Goal: Feedback & Contribution: Leave review/rating

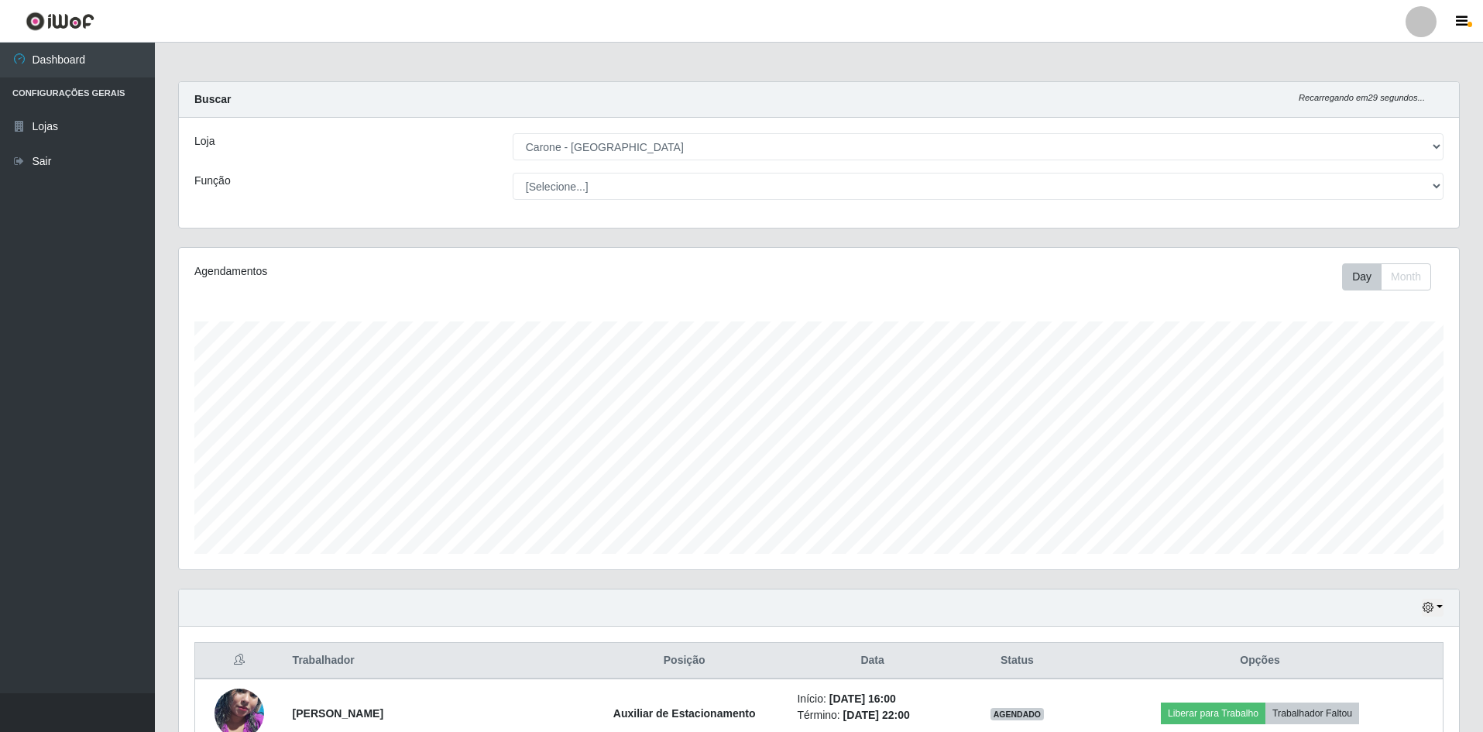
select select "528"
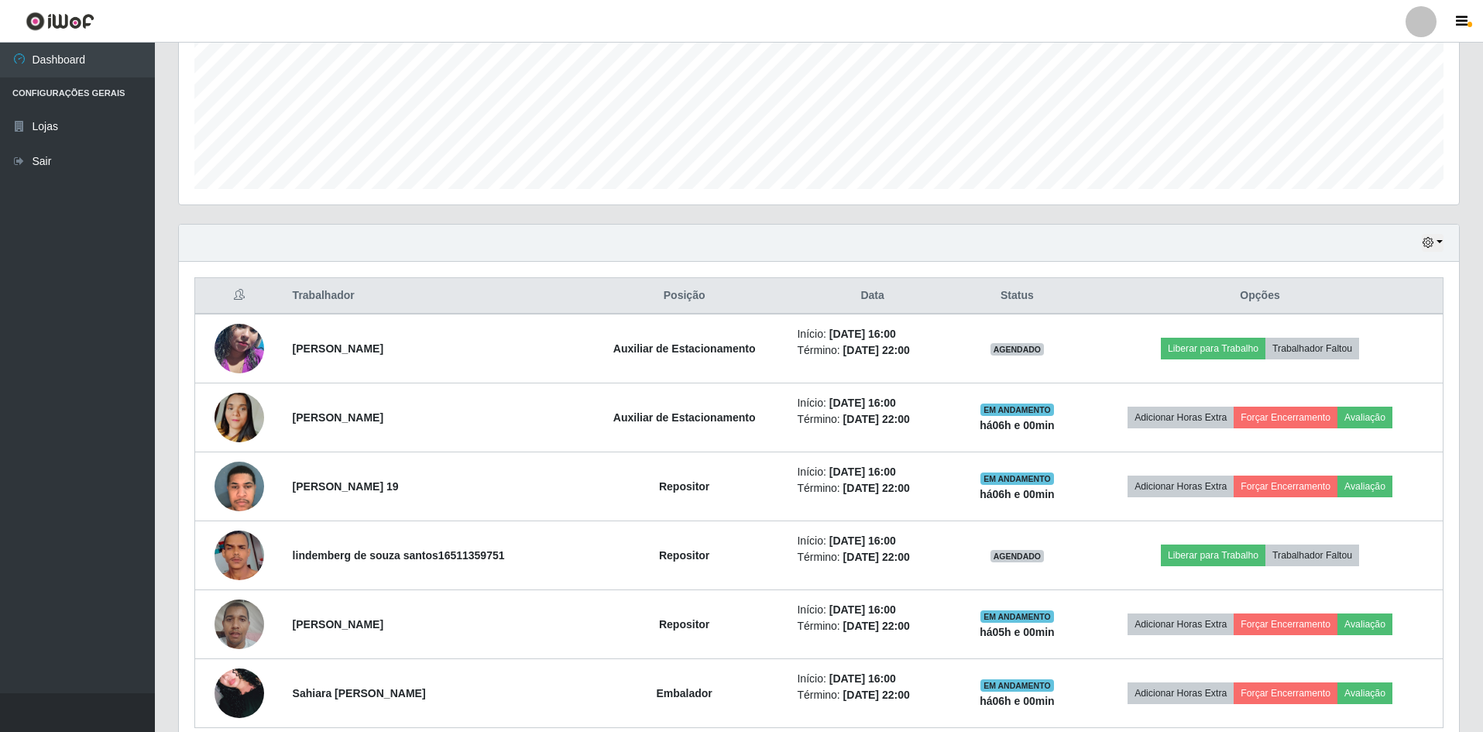
scroll to position [434, 0]
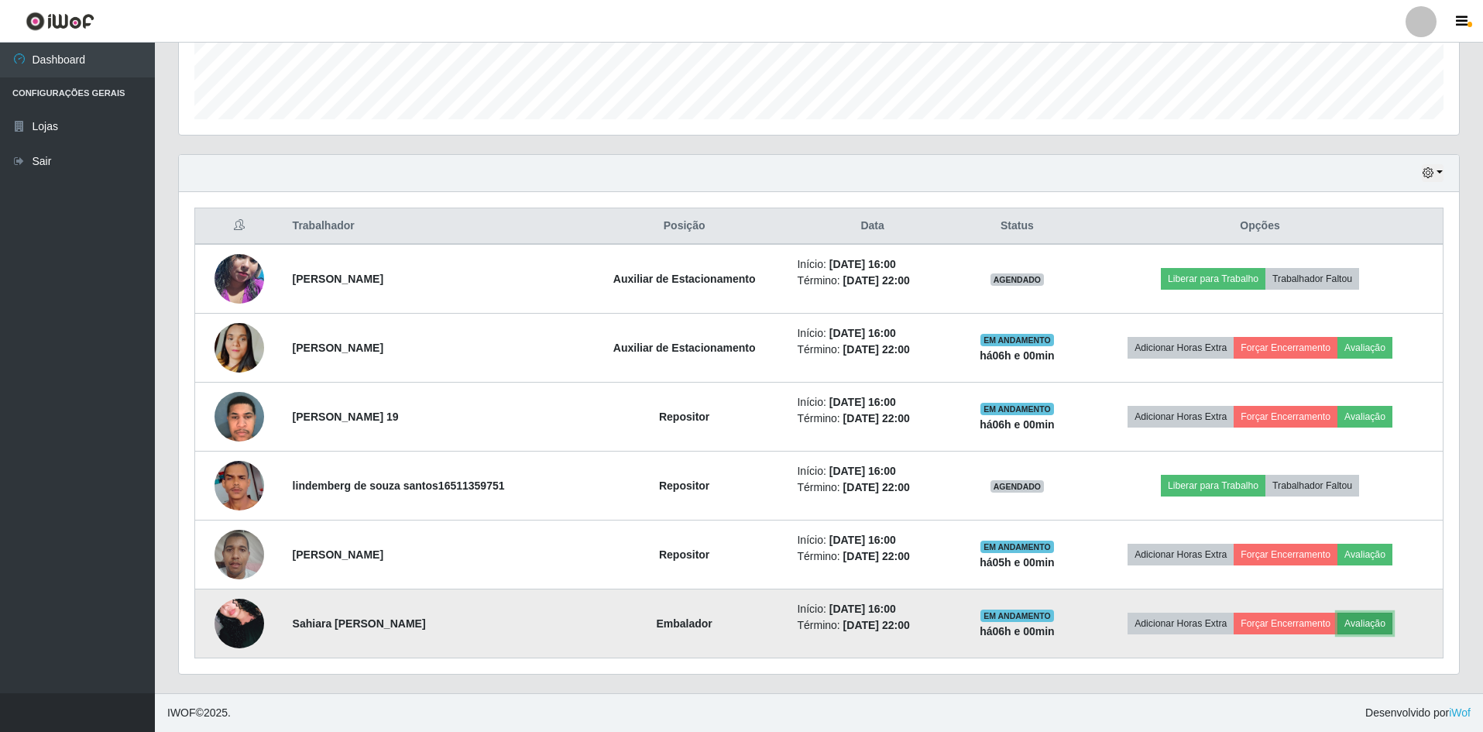
click at [1372, 623] on button "Avaliação" at bounding box center [1364, 624] width 55 height 22
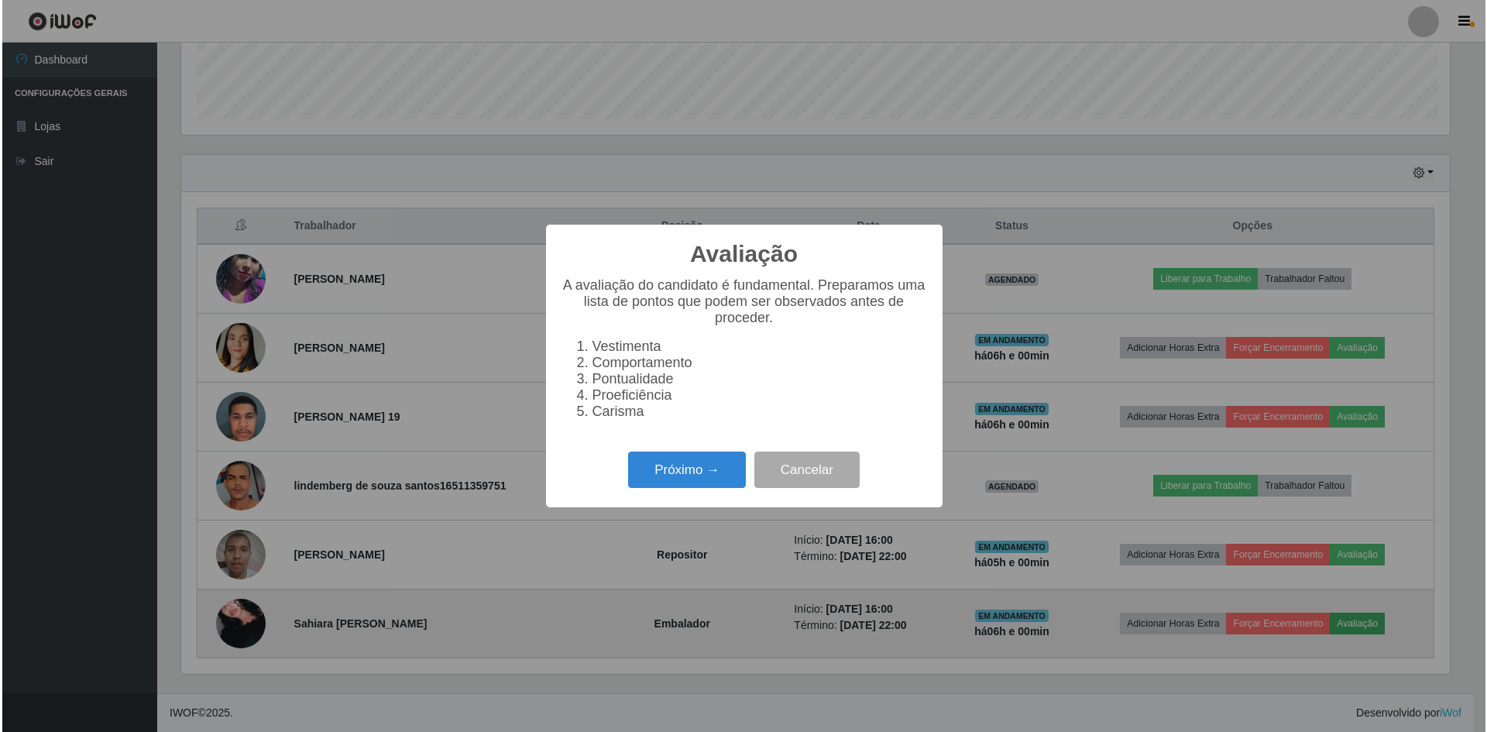
scroll to position [321, 1272]
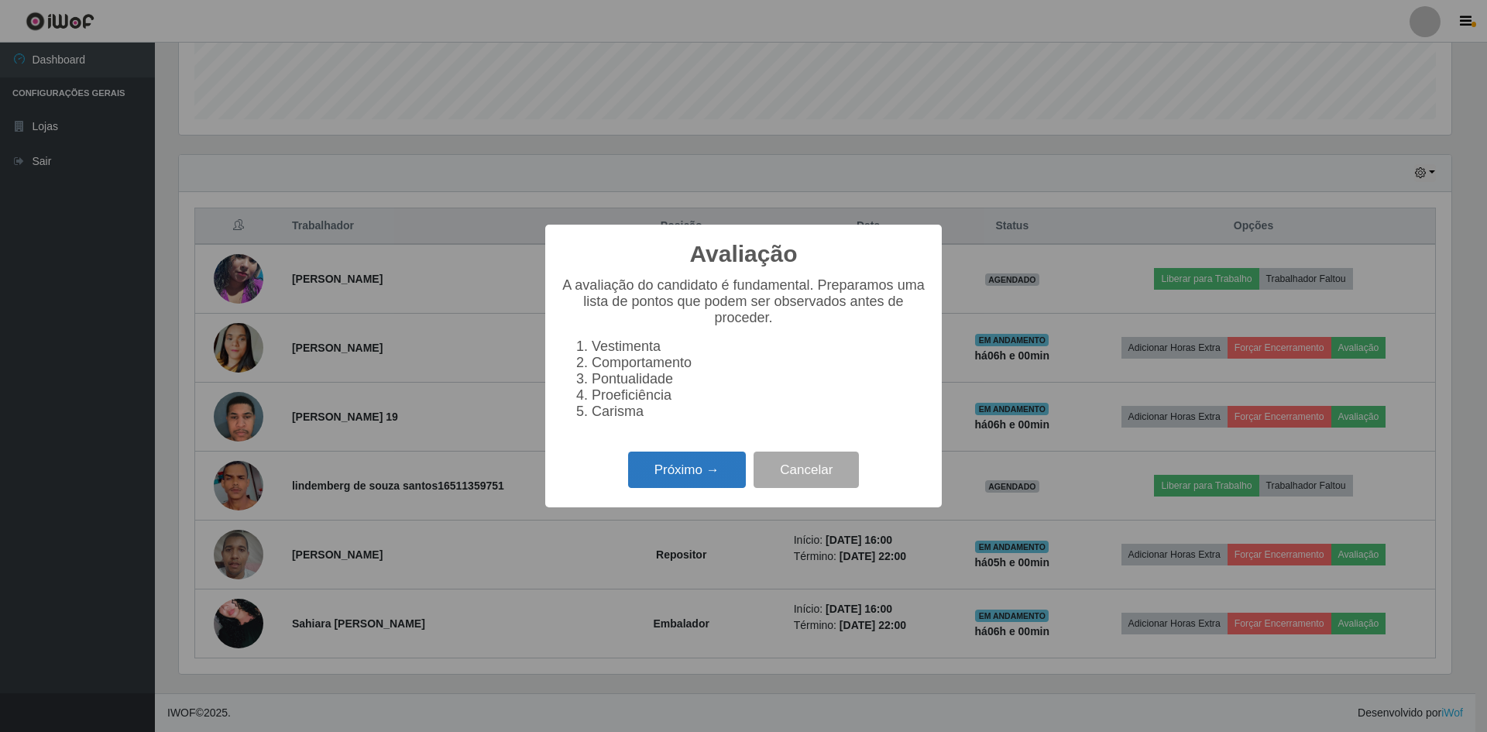
click at [687, 478] on button "Próximo →" at bounding box center [687, 469] width 118 height 36
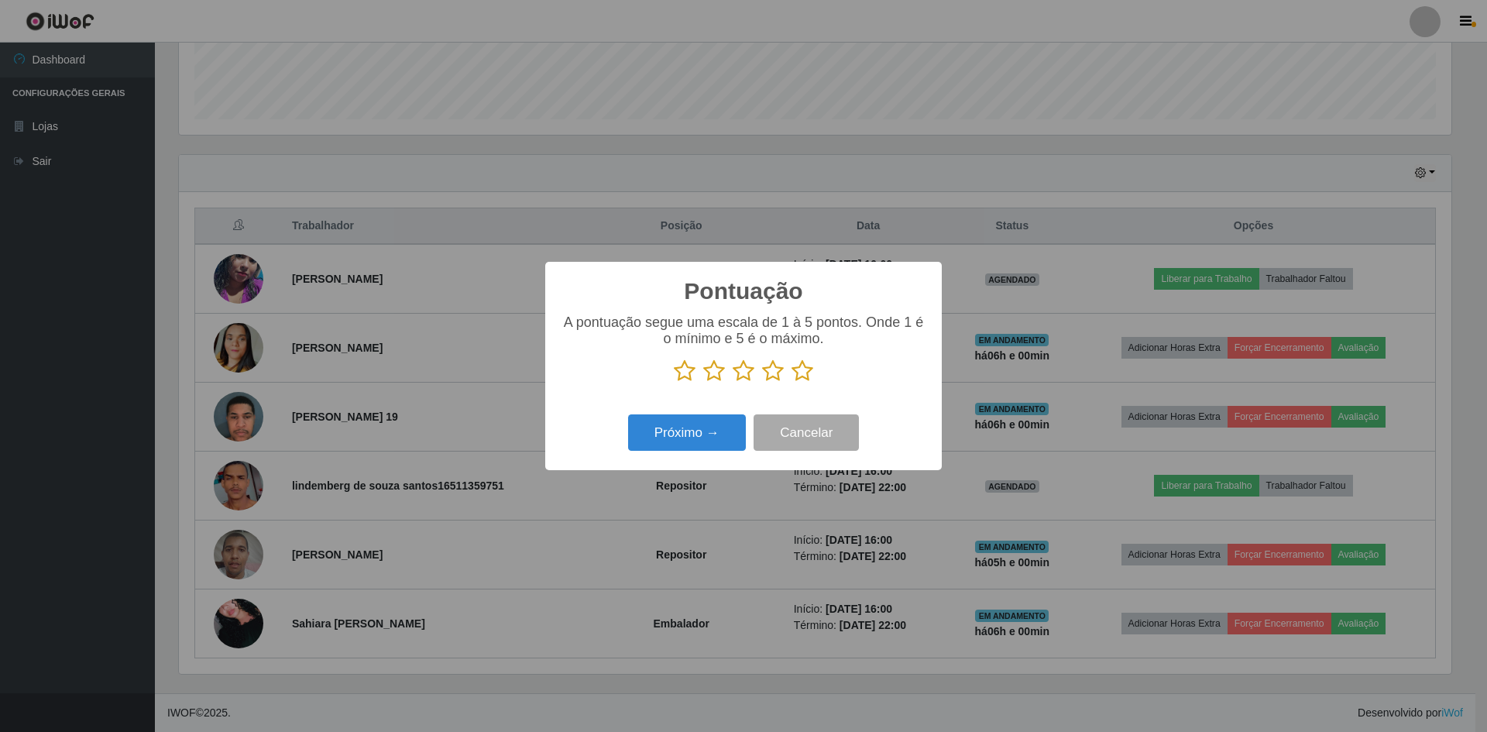
scroll to position [774026, 773075]
click at [806, 372] on icon at bounding box center [802, 370] width 22 height 23
click at [791, 383] on input "radio" at bounding box center [791, 383] width 0 height 0
click at [728, 433] on button "Próximo →" at bounding box center [687, 432] width 118 height 36
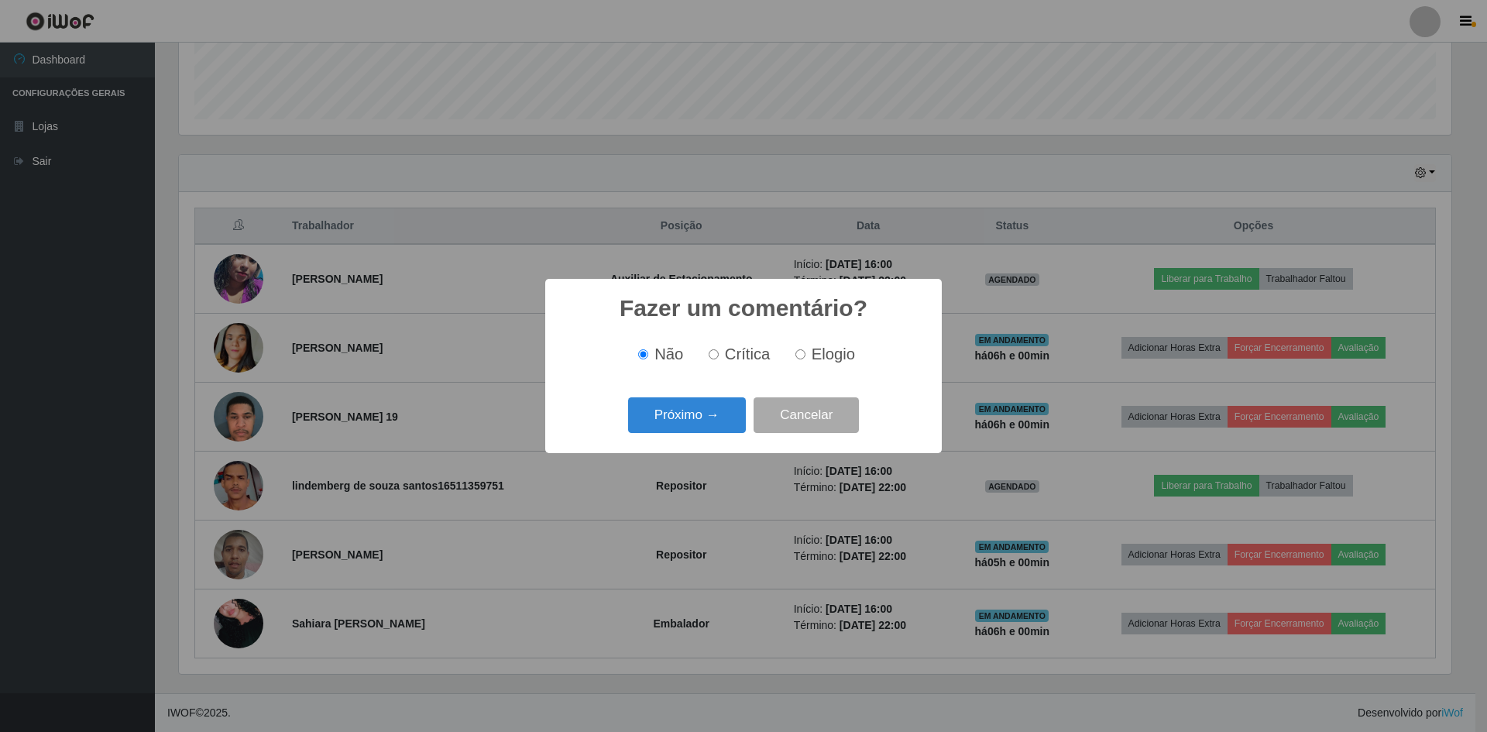
click at [805, 354] on label "Elogio" at bounding box center [822, 354] width 66 height 18
click at [805, 354] on input "Elogio" at bounding box center [800, 354] width 10 height 10
radio input "true"
click at [712, 422] on button "Próximo →" at bounding box center [687, 415] width 118 height 36
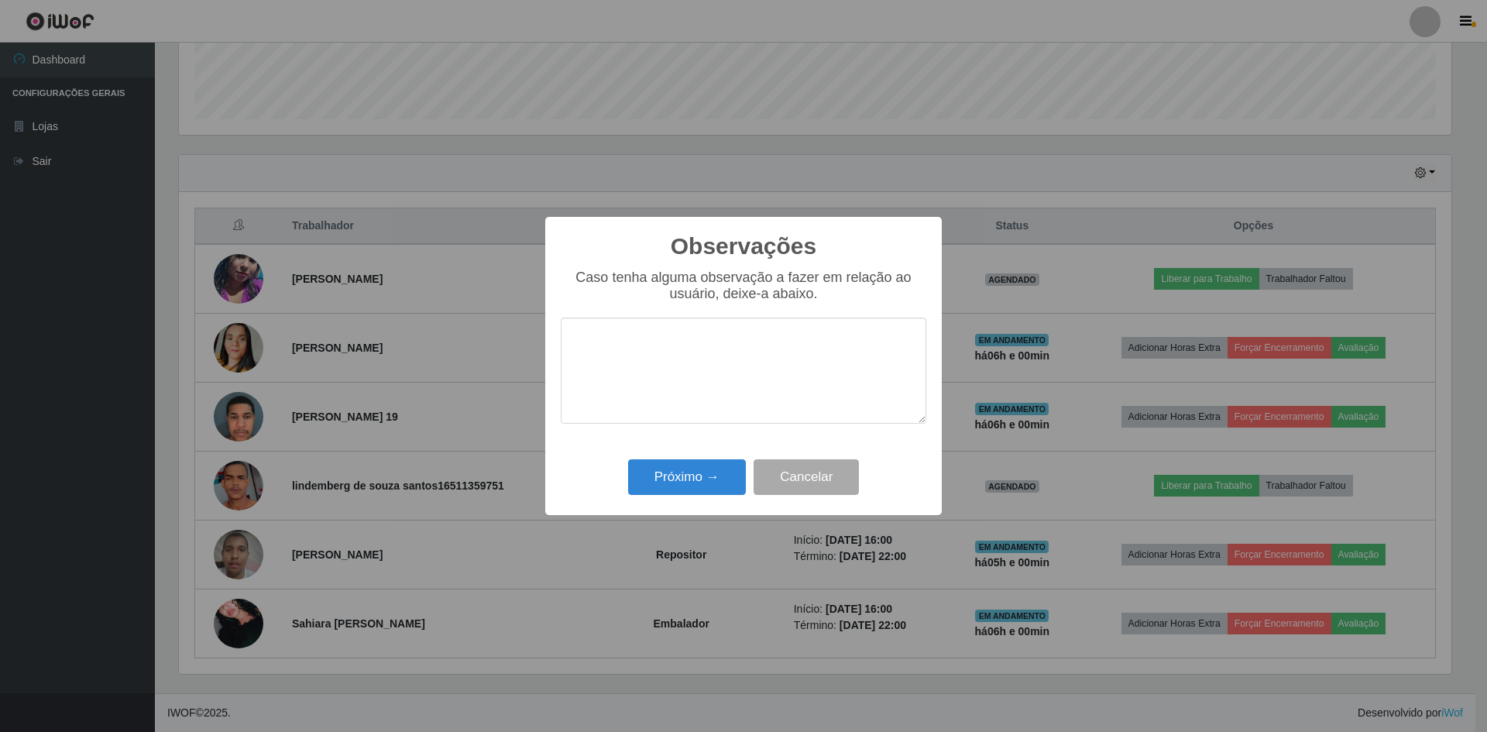
click at [728, 360] on textarea at bounding box center [743, 370] width 365 height 106
click at [811, 348] on textarea "PONTUAL, SUPER AGIL E COMPENTENTE" at bounding box center [743, 370] width 365 height 106
type textarea "PONTUAL, SUPER AGIL E COMPETENTE"
click at [711, 468] on button "Próximo →" at bounding box center [687, 477] width 118 height 36
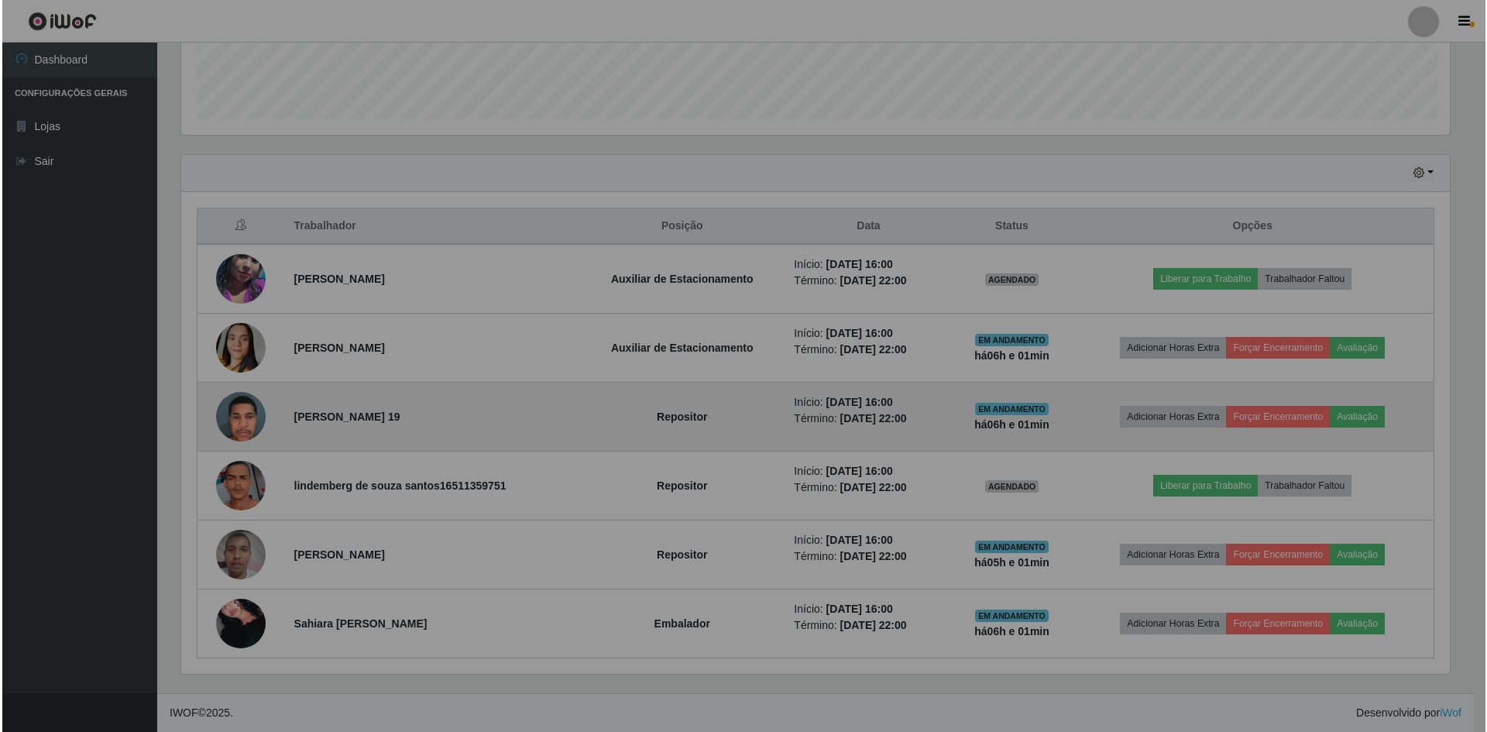
scroll to position [321, 1280]
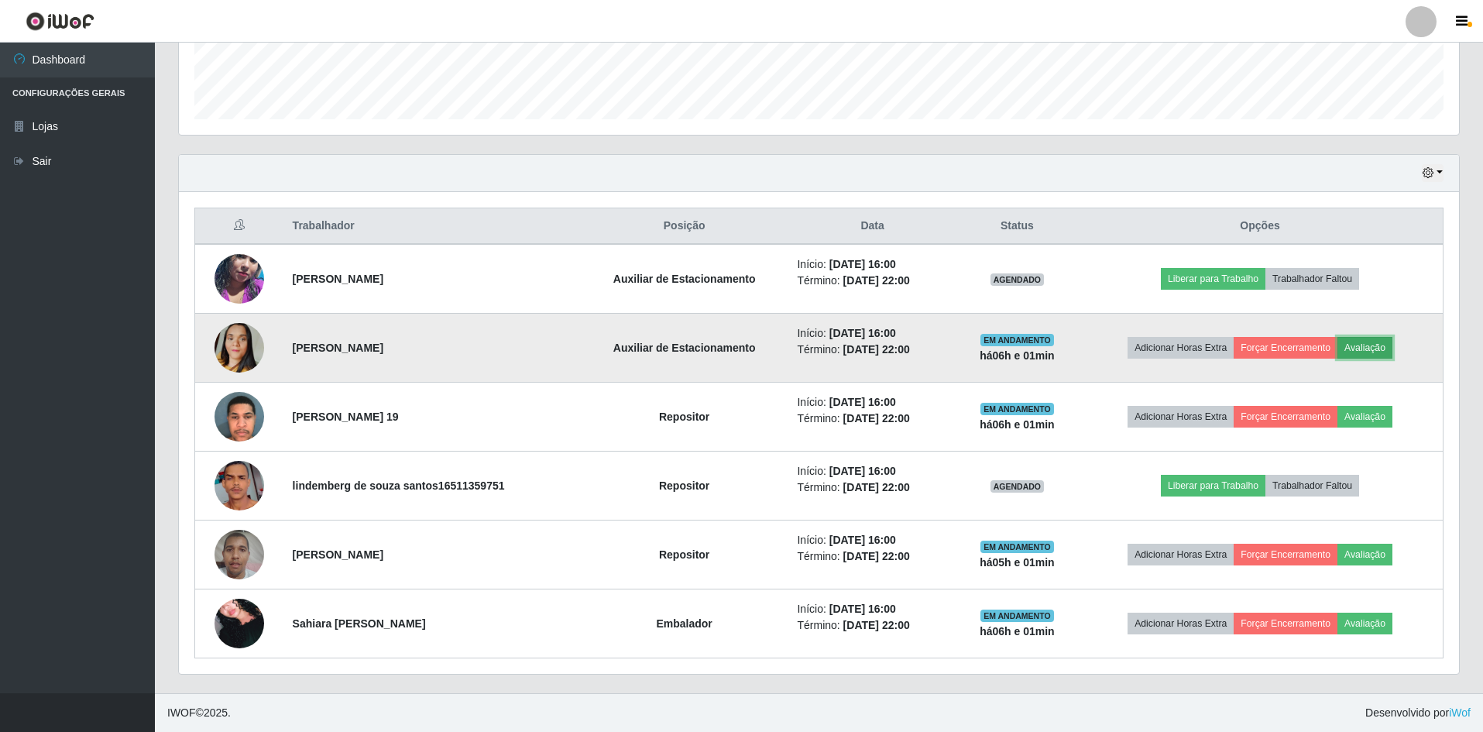
click at [1374, 346] on button "Avaliação" at bounding box center [1364, 348] width 55 height 22
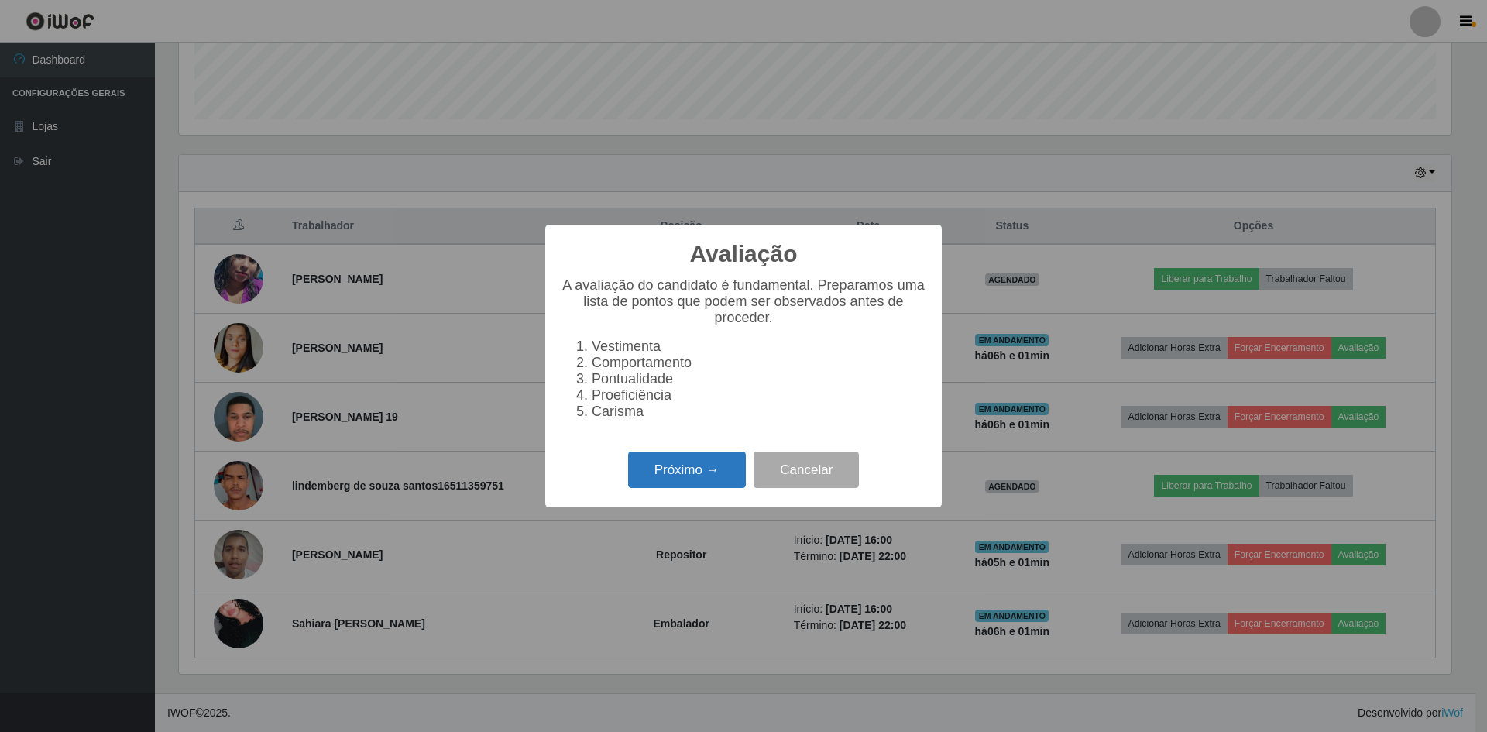
click at [669, 475] on button "Próximo →" at bounding box center [687, 469] width 118 height 36
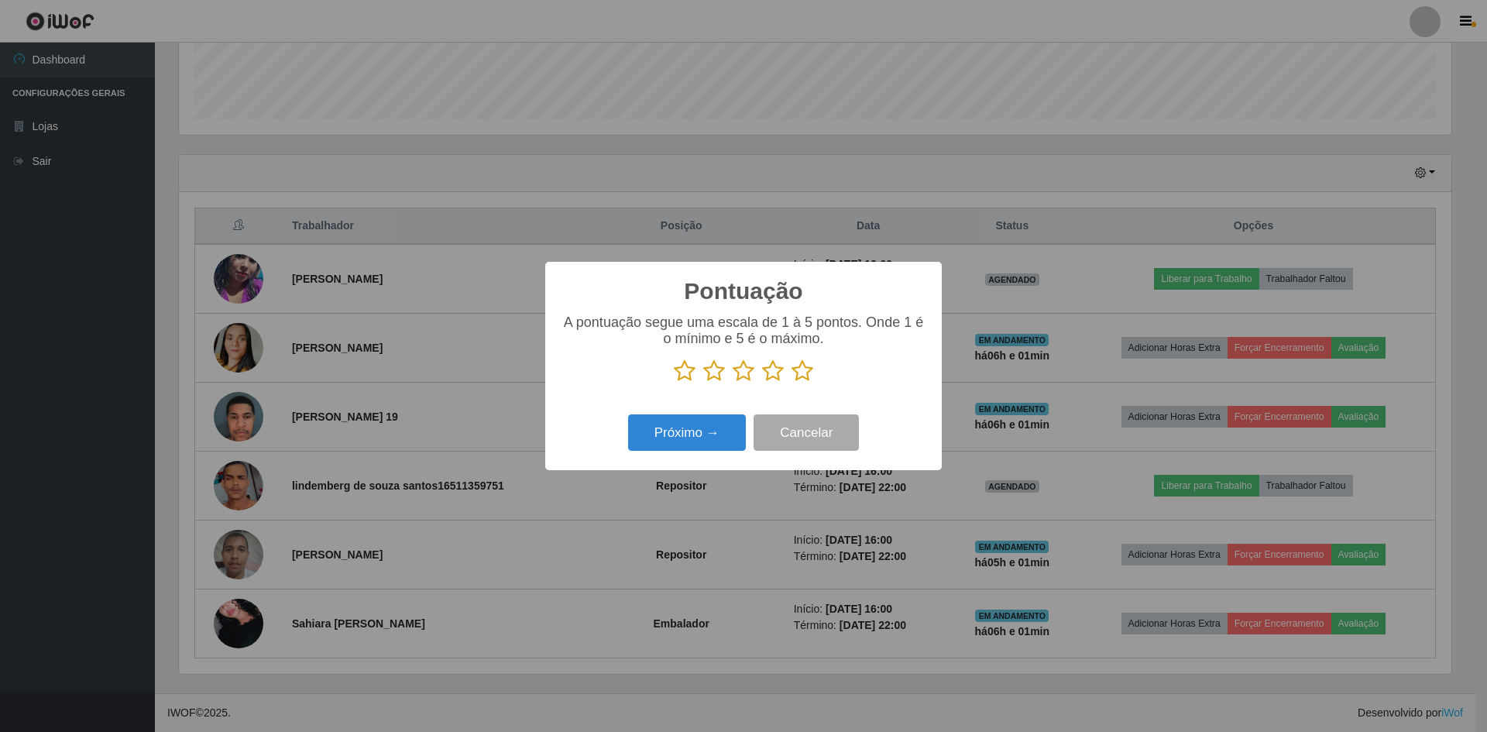
click at [799, 374] on icon at bounding box center [802, 370] width 22 height 23
click at [791, 383] on input "radio" at bounding box center [791, 383] width 0 height 0
click at [713, 438] on button "Próximo →" at bounding box center [687, 432] width 118 height 36
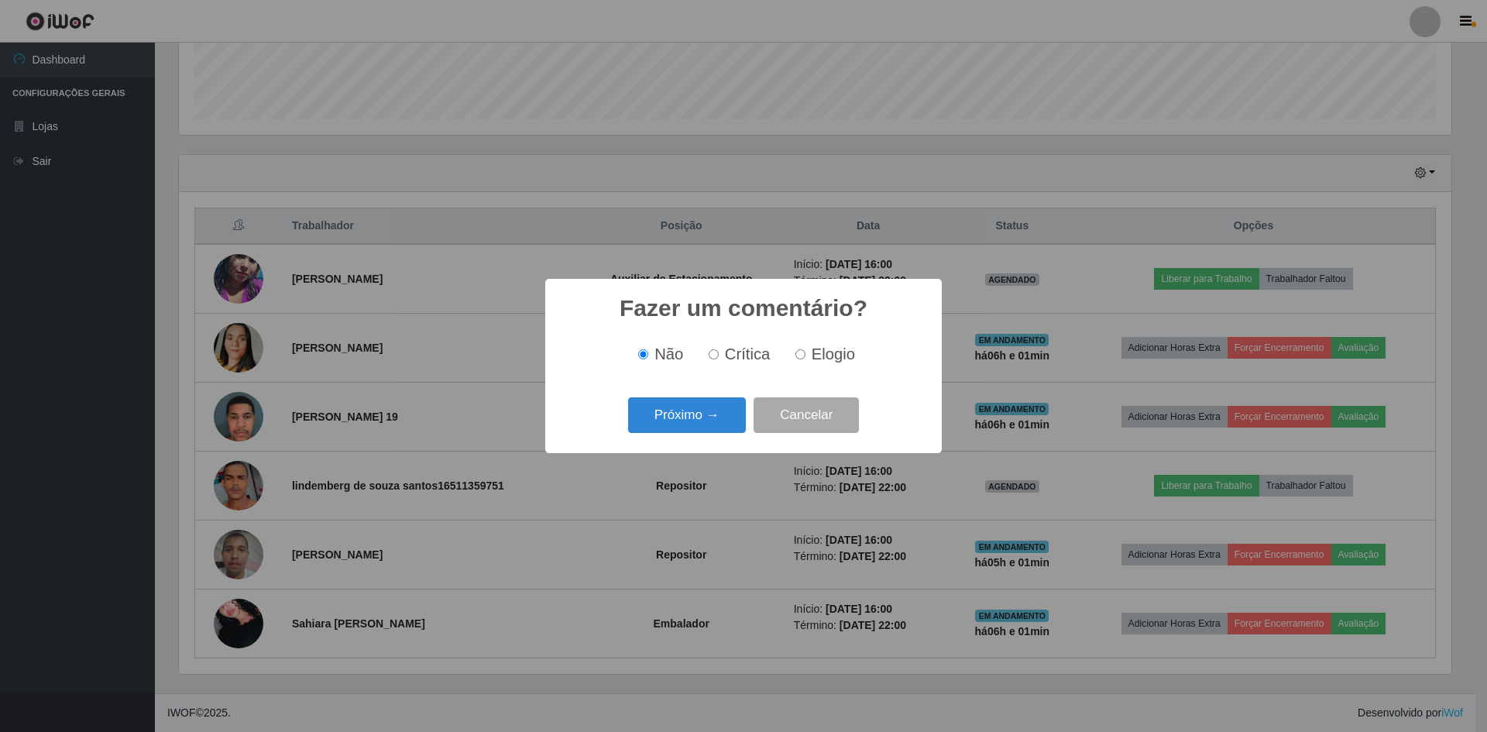
click at [800, 362] on label "Elogio" at bounding box center [822, 354] width 66 height 18
click at [800, 359] on input "Elogio" at bounding box center [800, 354] width 10 height 10
radio input "true"
click at [695, 417] on button "Próximo →" at bounding box center [687, 415] width 118 height 36
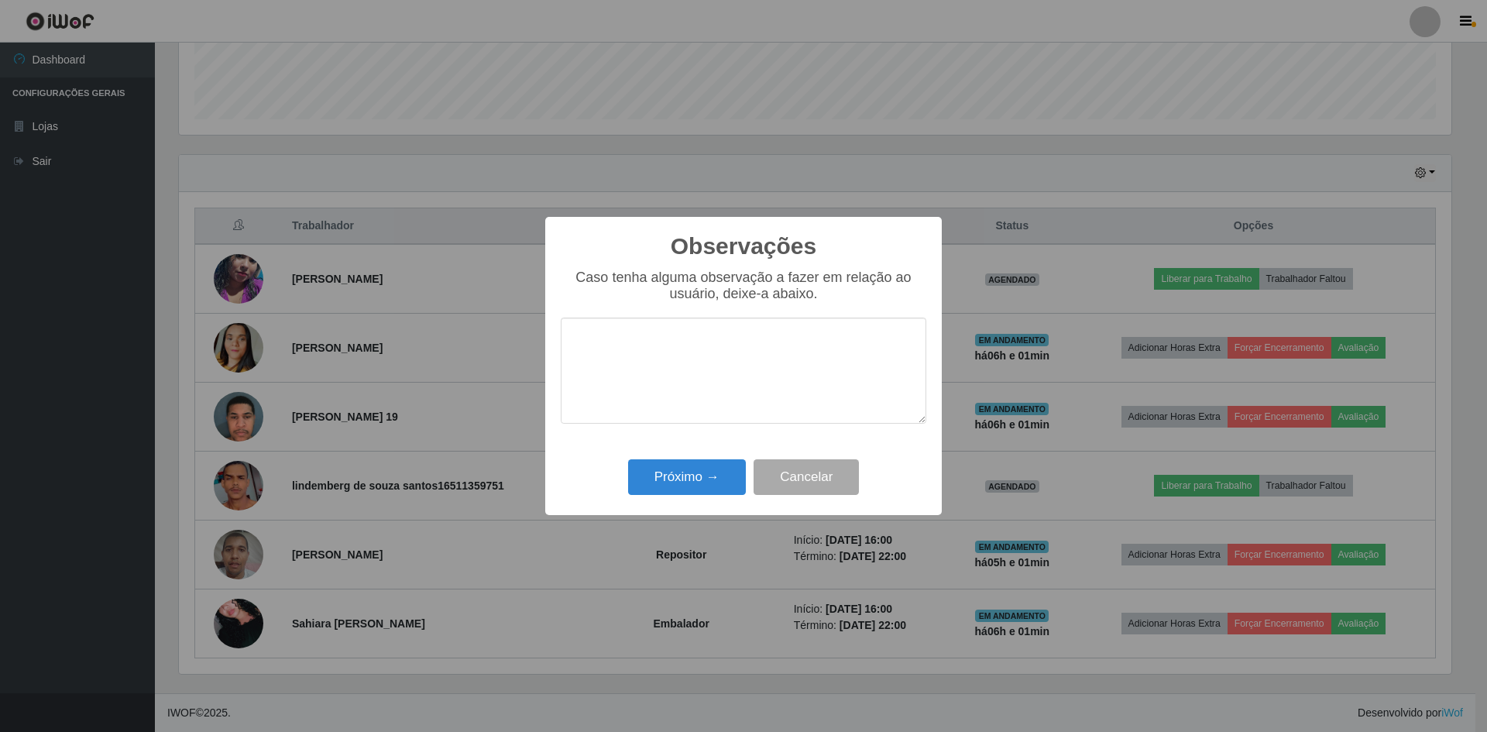
click at [712, 381] on textarea at bounding box center [743, 370] width 365 height 106
type textarea "PONTUAL, PROATIVA E AFI"
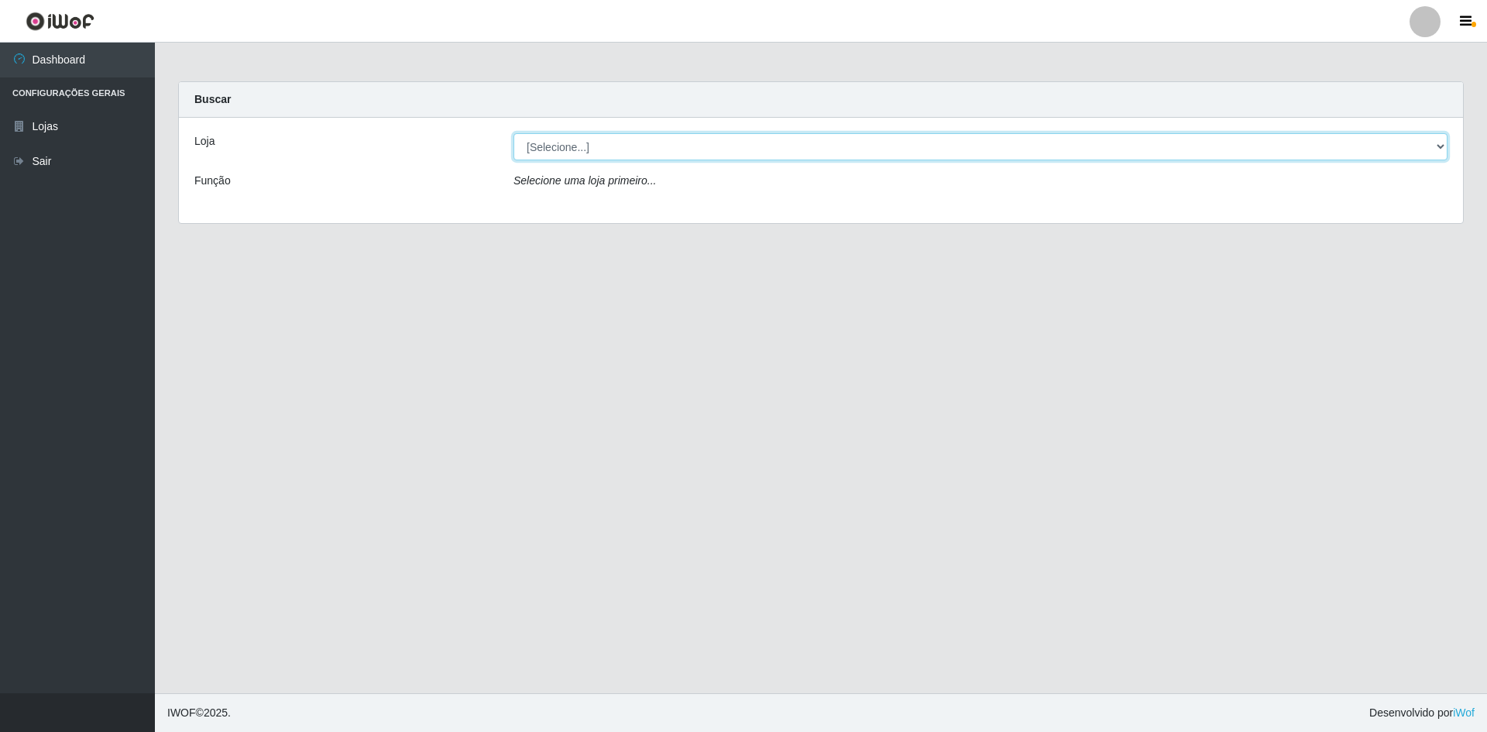
click at [663, 152] on select "[Selecione...] [GEOGRAPHIC_DATA] - [GEOGRAPHIC_DATA]" at bounding box center [980, 146] width 934 height 27
select select "528"
click at [513, 133] on select "[Selecione...] [GEOGRAPHIC_DATA] - [GEOGRAPHIC_DATA]" at bounding box center [980, 146] width 934 height 27
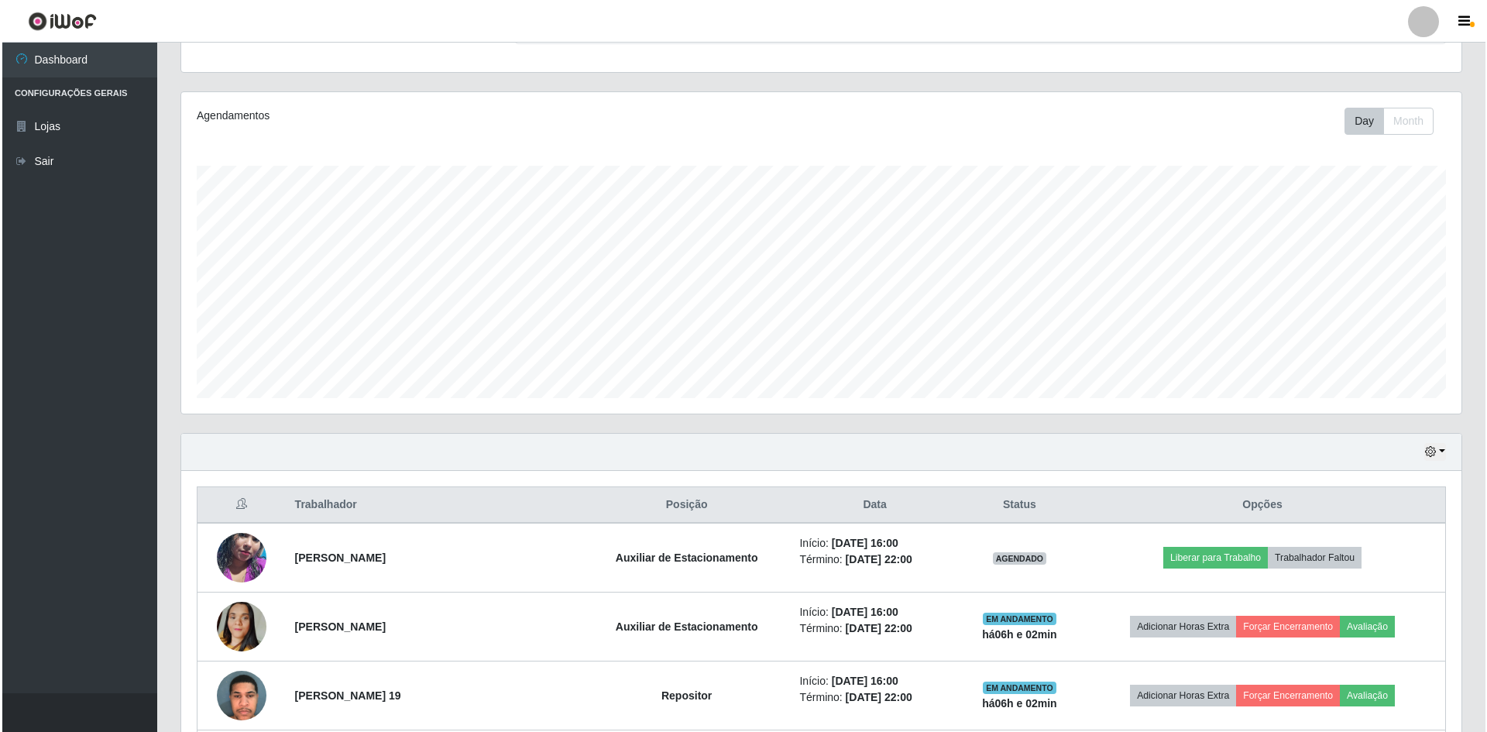
scroll to position [387, 0]
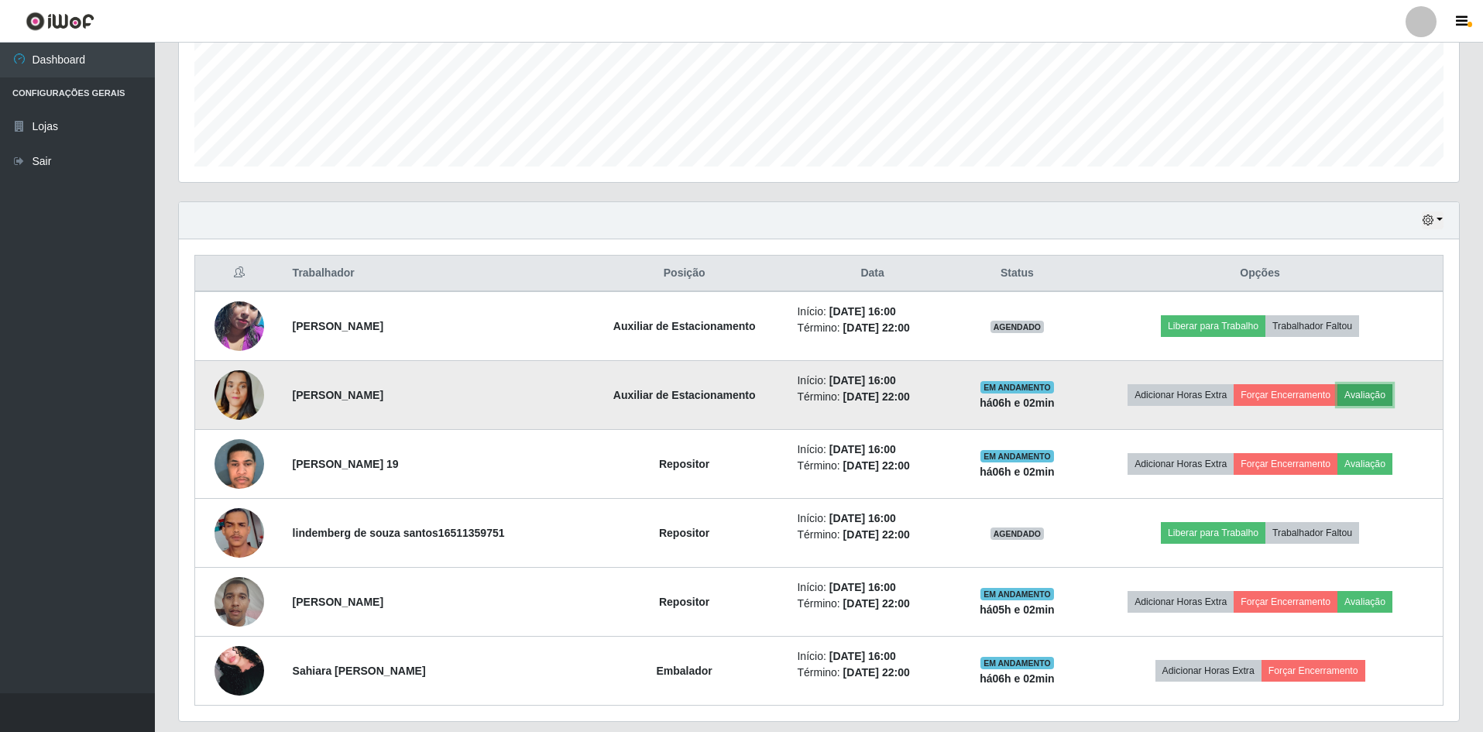
click at [1381, 396] on button "Avaliação" at bounding box center [1364, 395] width 55 height 22
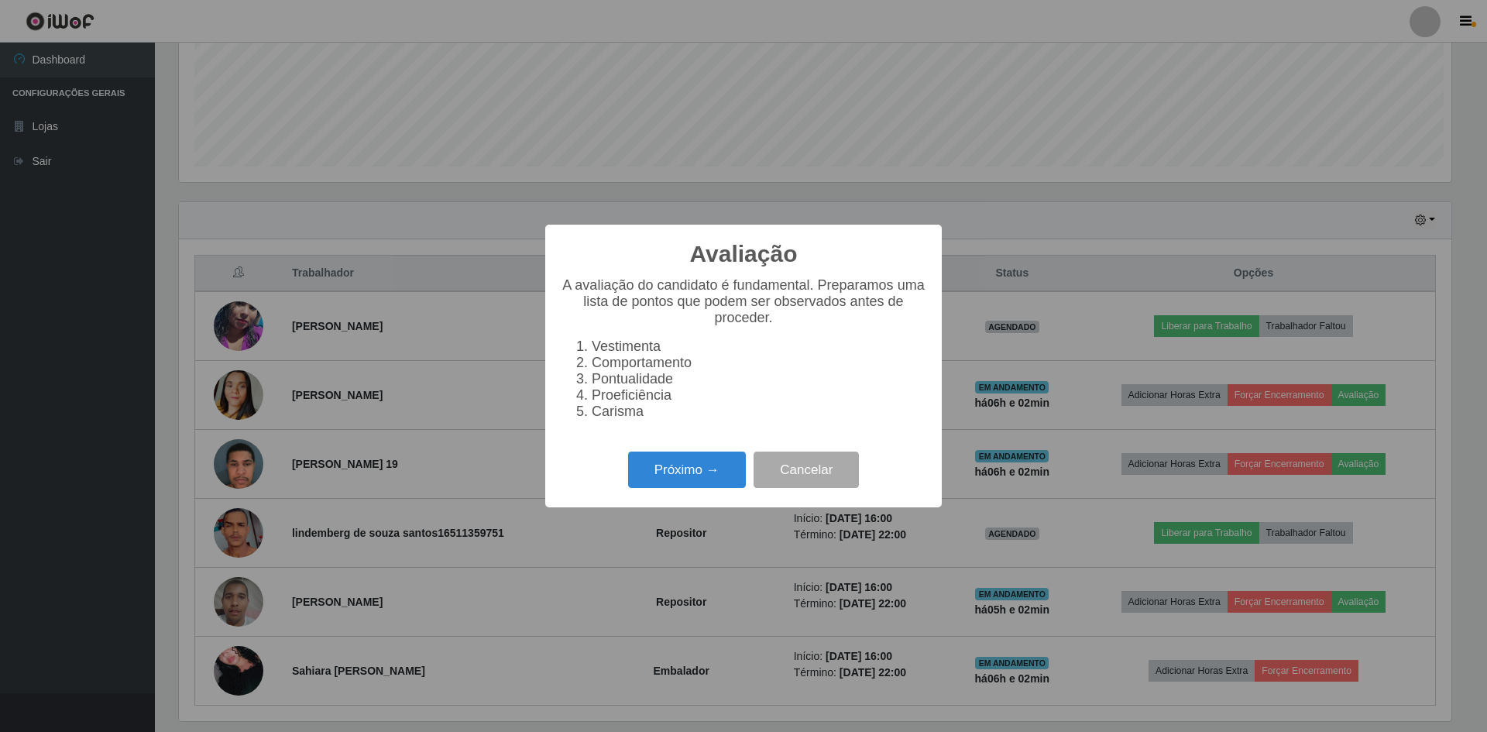
scroll to position [321, 1272]
click at [672, 475] on button "Próximo →" at bounding box center [687, 469] width 118 height 36
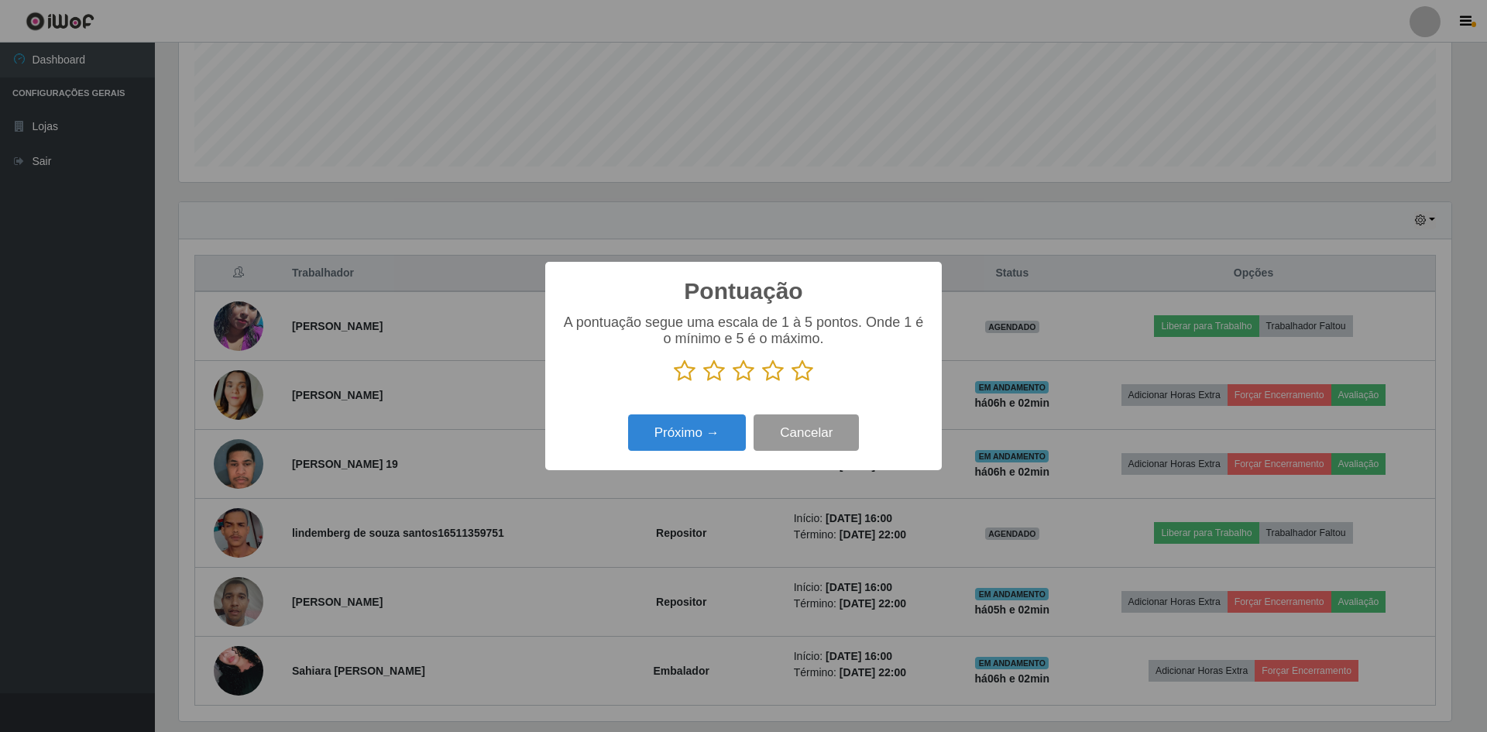
scroll to position [774026, 773075]
click at [805, 378] on icon at bounding box center [802, 370] width 22 height 23
click at [791, 383] on input "radio" at bounding box center [791, 383] width 0 height 0
click at [676, 446] on button "Próximo →" at bounding box center [687, 432] width 118 height 36
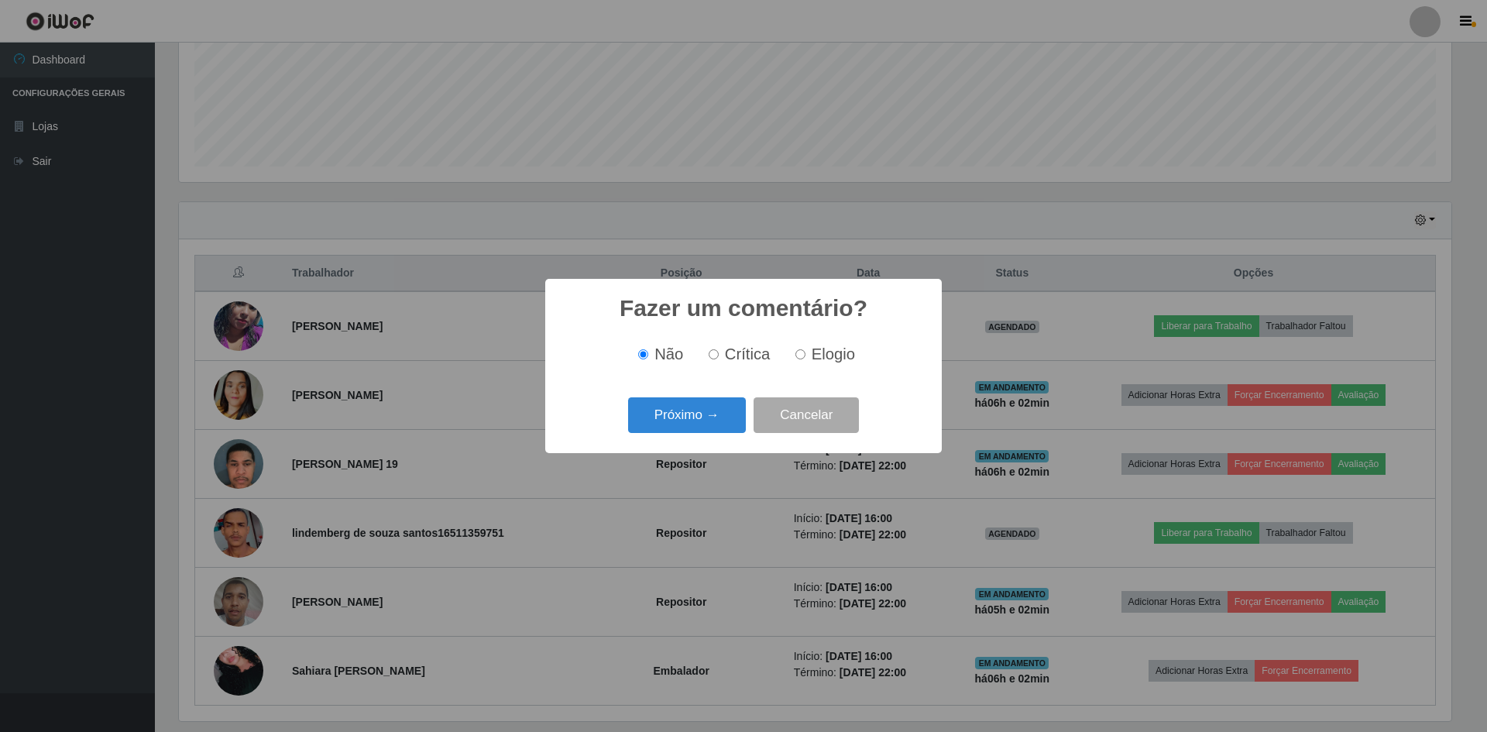
click at [803, 363] on label "Elogio" at bounding box center [822, 354] width 66 height 18
click at [803, 359] on input "Elogio" at bounding box center [800, 354] width 10 height 10
radio input "true"
click at [727, 393] on div "Fazer um comentário? × Não Crítica Elogio Próximo → Cancelar" at bounding box center [743, 365] width 396 height 173
click at [715, 412] on button "Próximo →" at bounding box center [687, 415] width 118 height 36
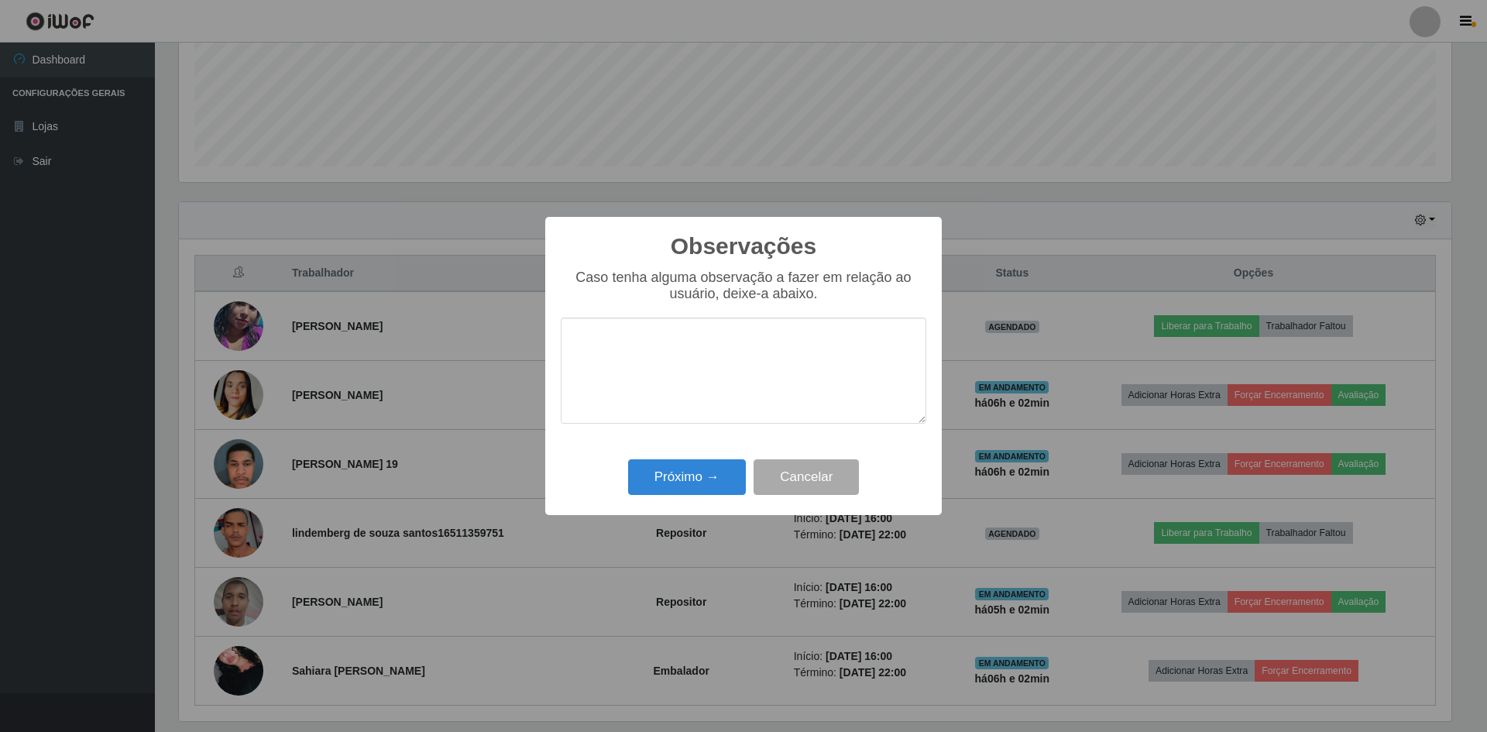
click at [705, 359] on textarea at bounding box center [743, 370] width 365 height 106
type textarea "PROATIVA E PONTUAL"
click at [645, 492] on button "Próximo →" at bounding box center [687, 477] width 118 height 36
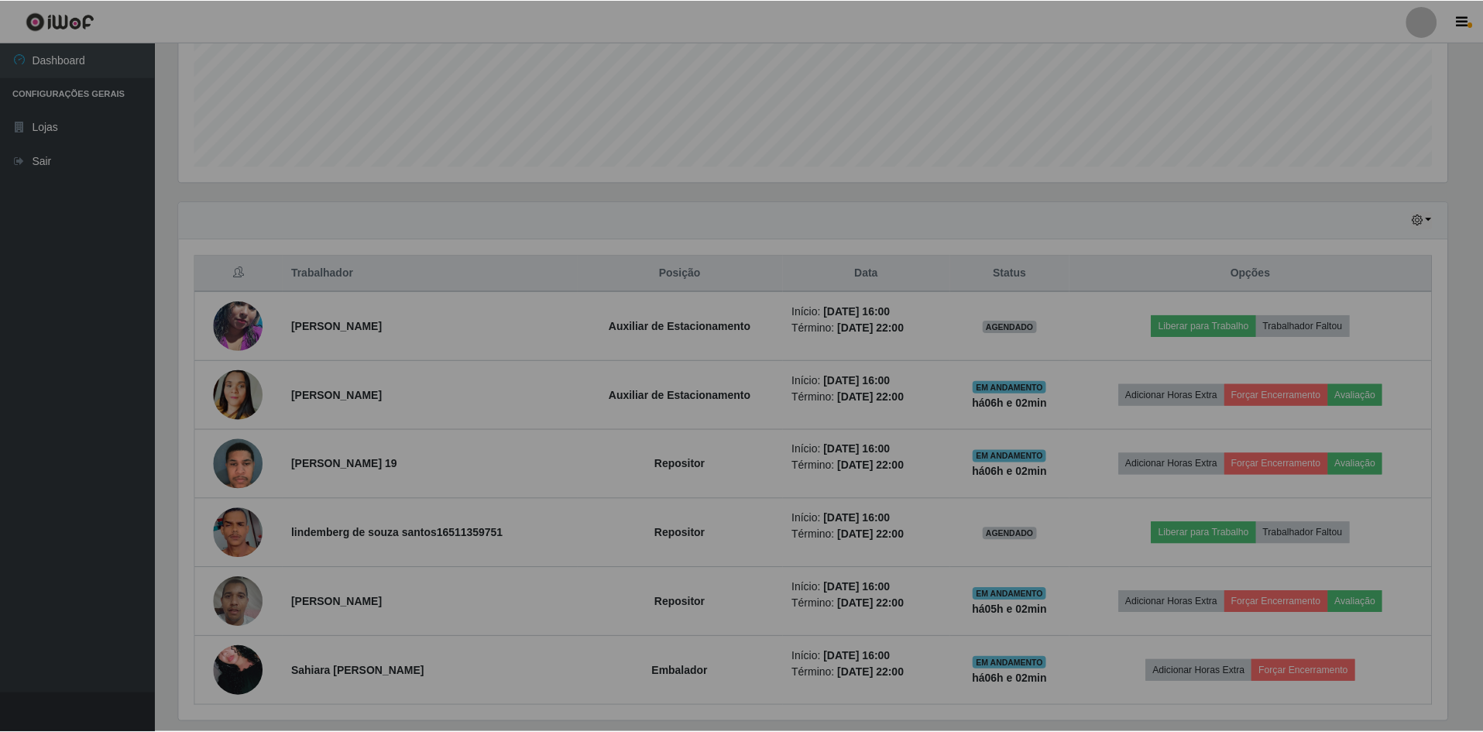
scroll to position [321, 1280]
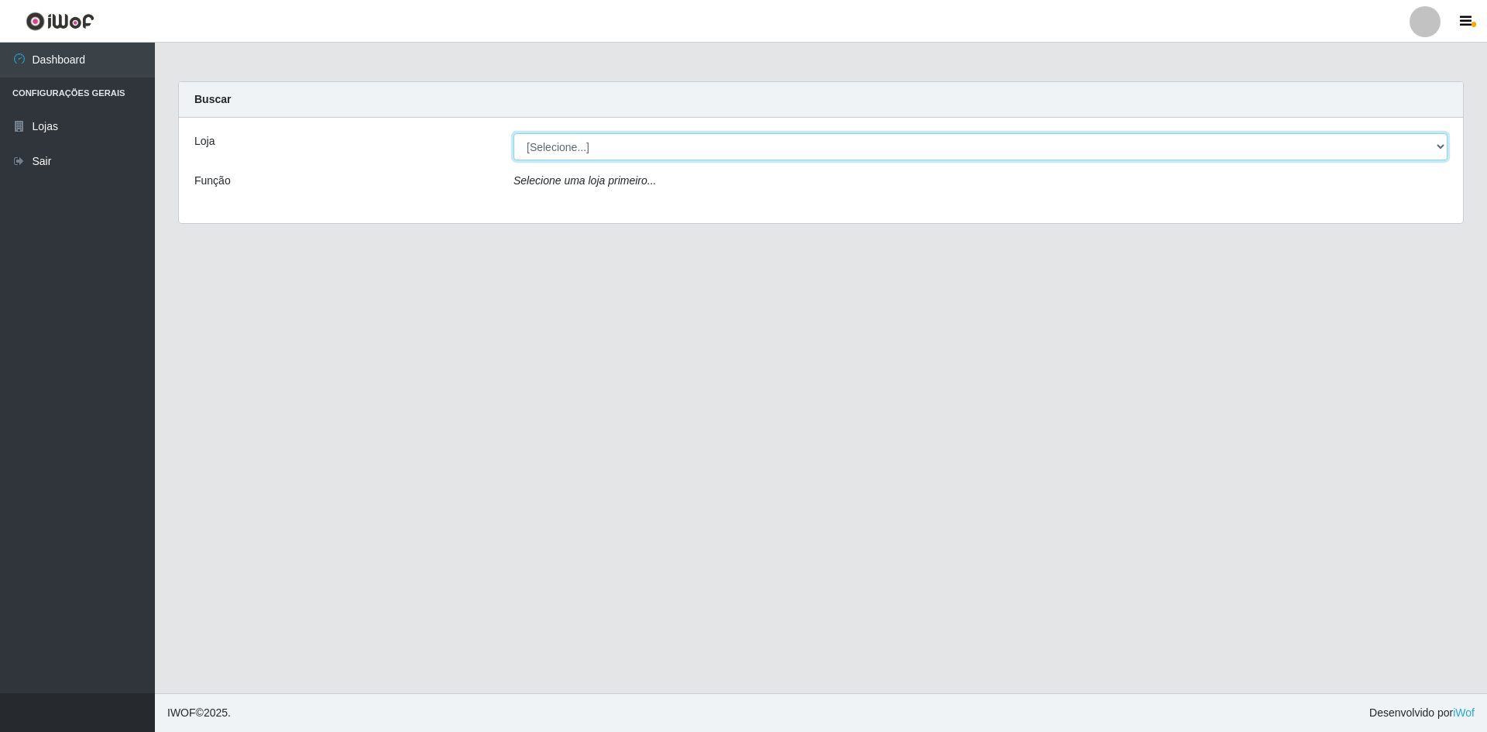
click at [753, 155] on select "[Selecione...] [GEOGRAPHIC_DATA] - [GEOGRAPHIC_DATA]" at bounding box center [980, 146] width 934 height 27
select select "528"
click at [513, 133] on select "[Selecione...] [GEOGRAPHIC_DATA] - [GEOGRAPHIC_DATA]" at bounding box center [980, 146] width 934 height 27
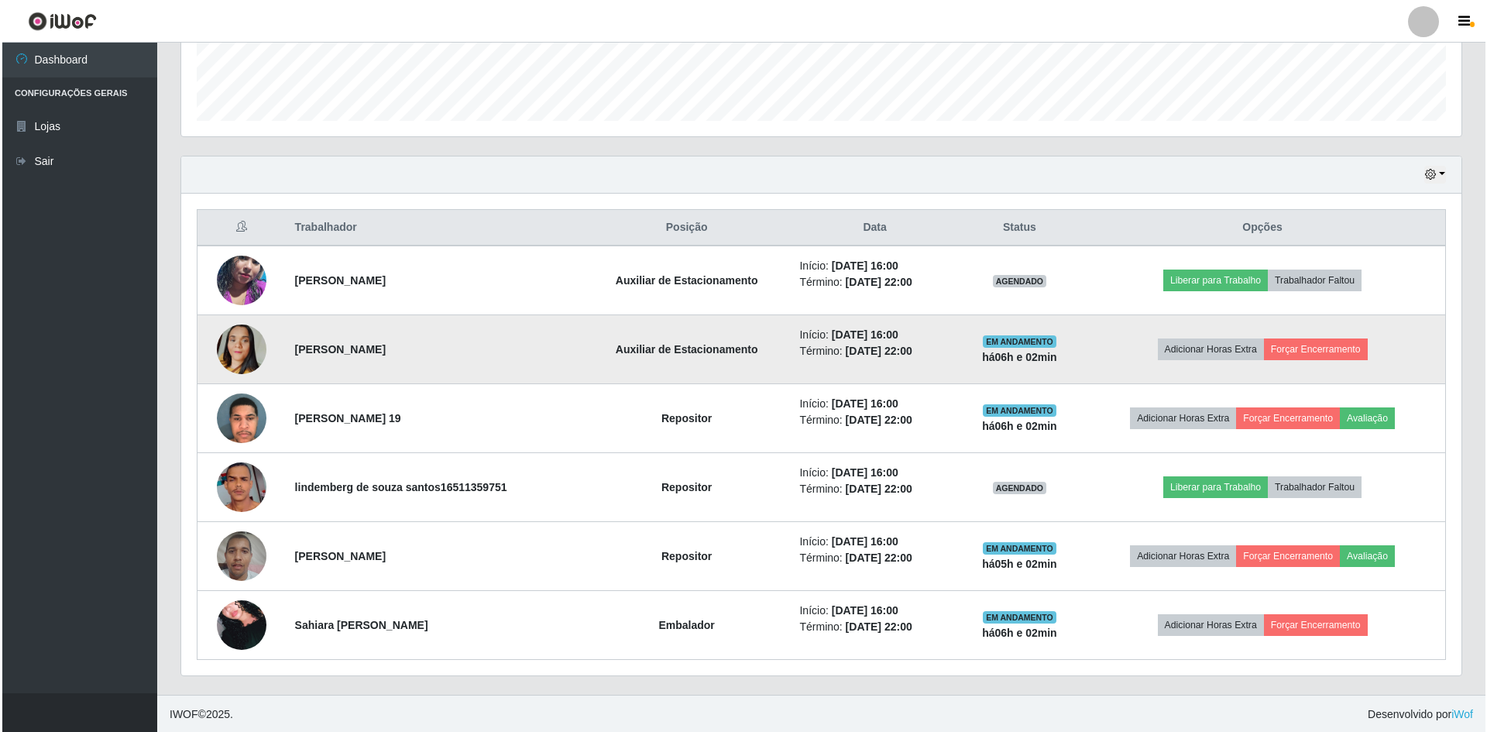
scroll to position [434, 0]
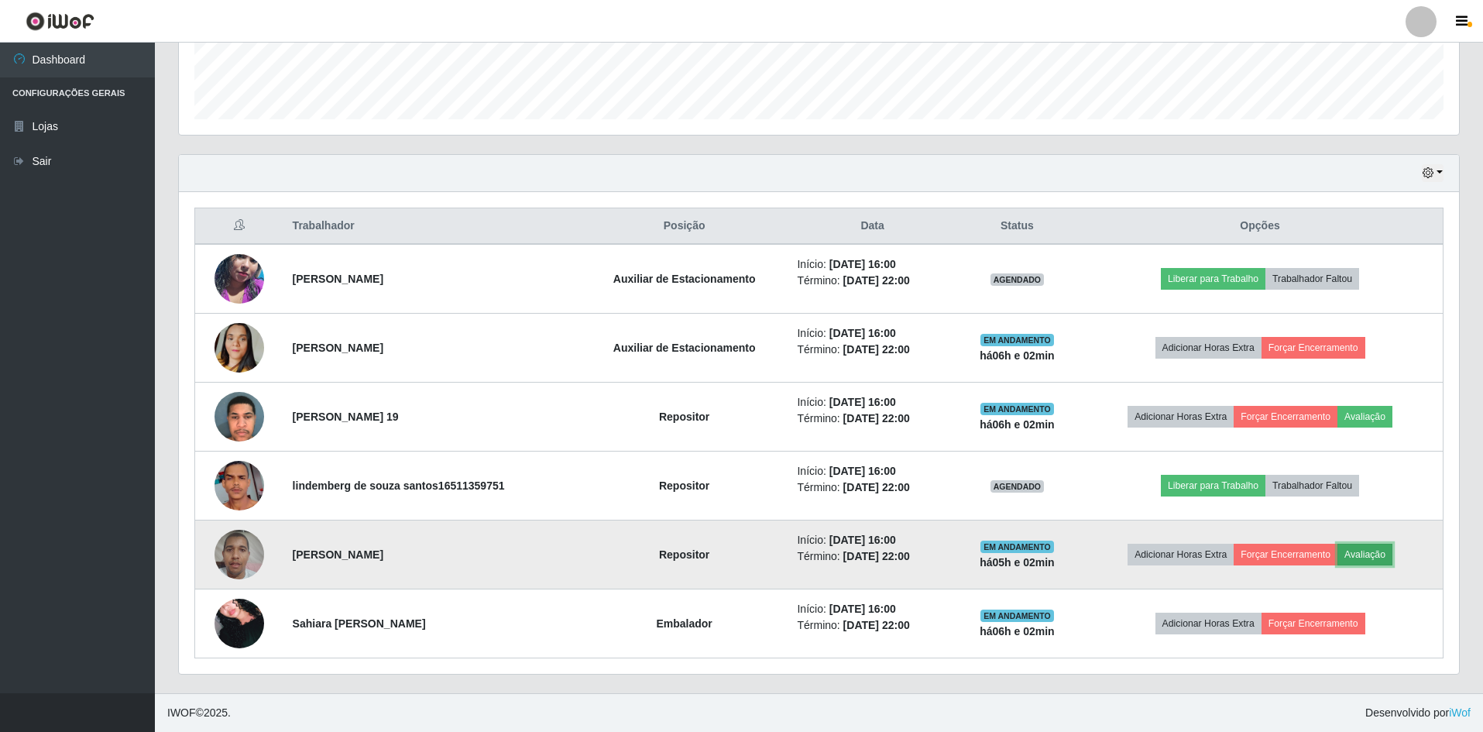
click at [1366, 558] on button "Avaliação" at bounding box center [1364, 555] width 55 height 22
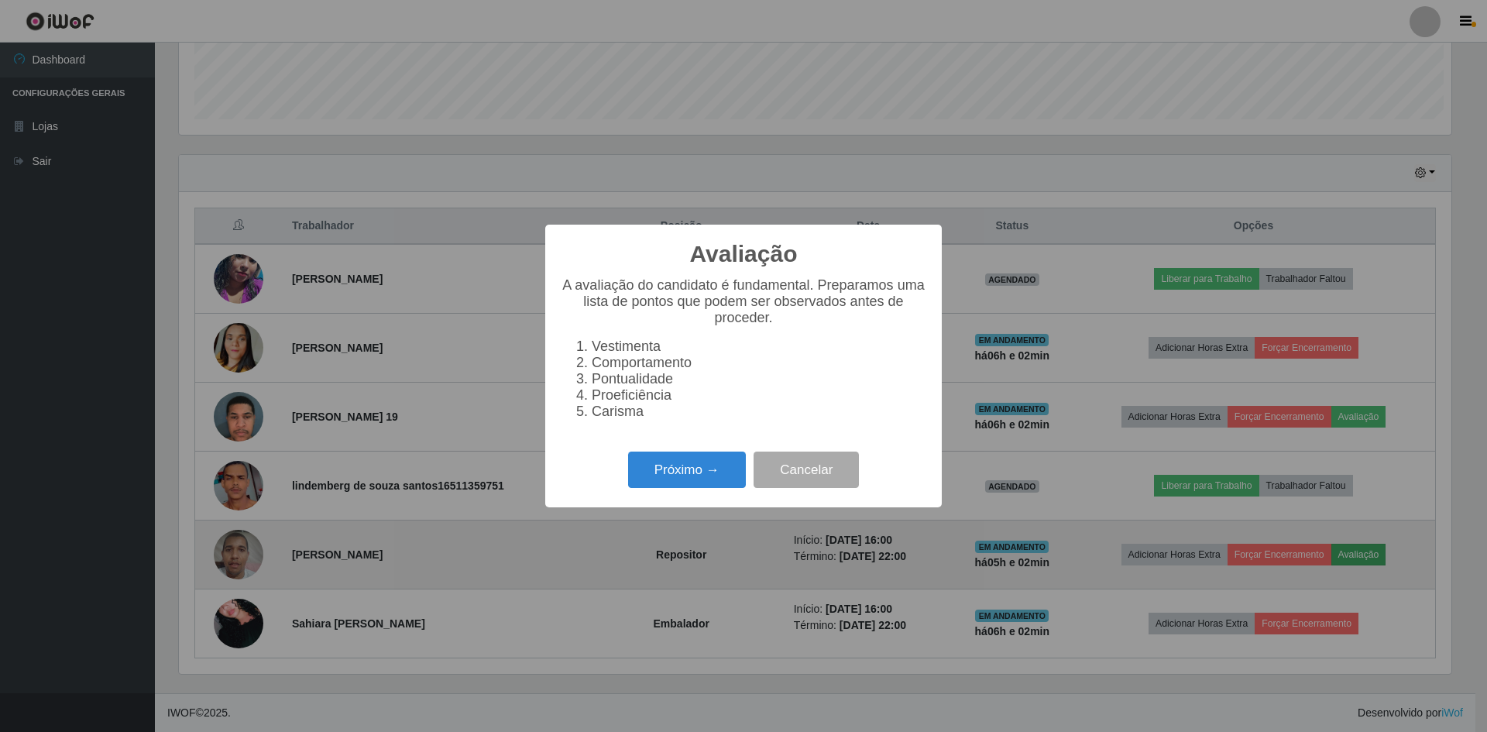
scroll to position [321, 1272]
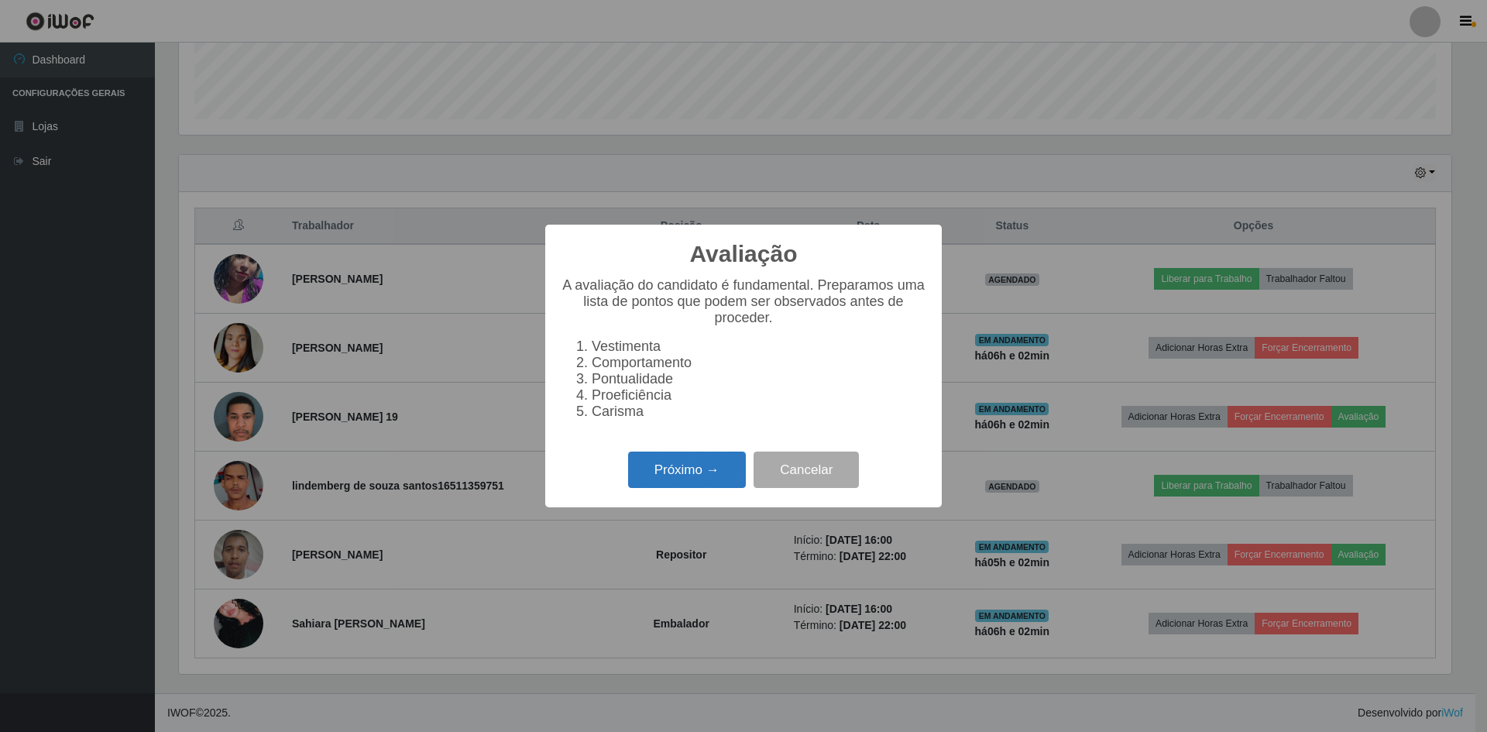
click at [688, 465] on button "Próximo →" at bounding box center [687, 469] width 118 height 36
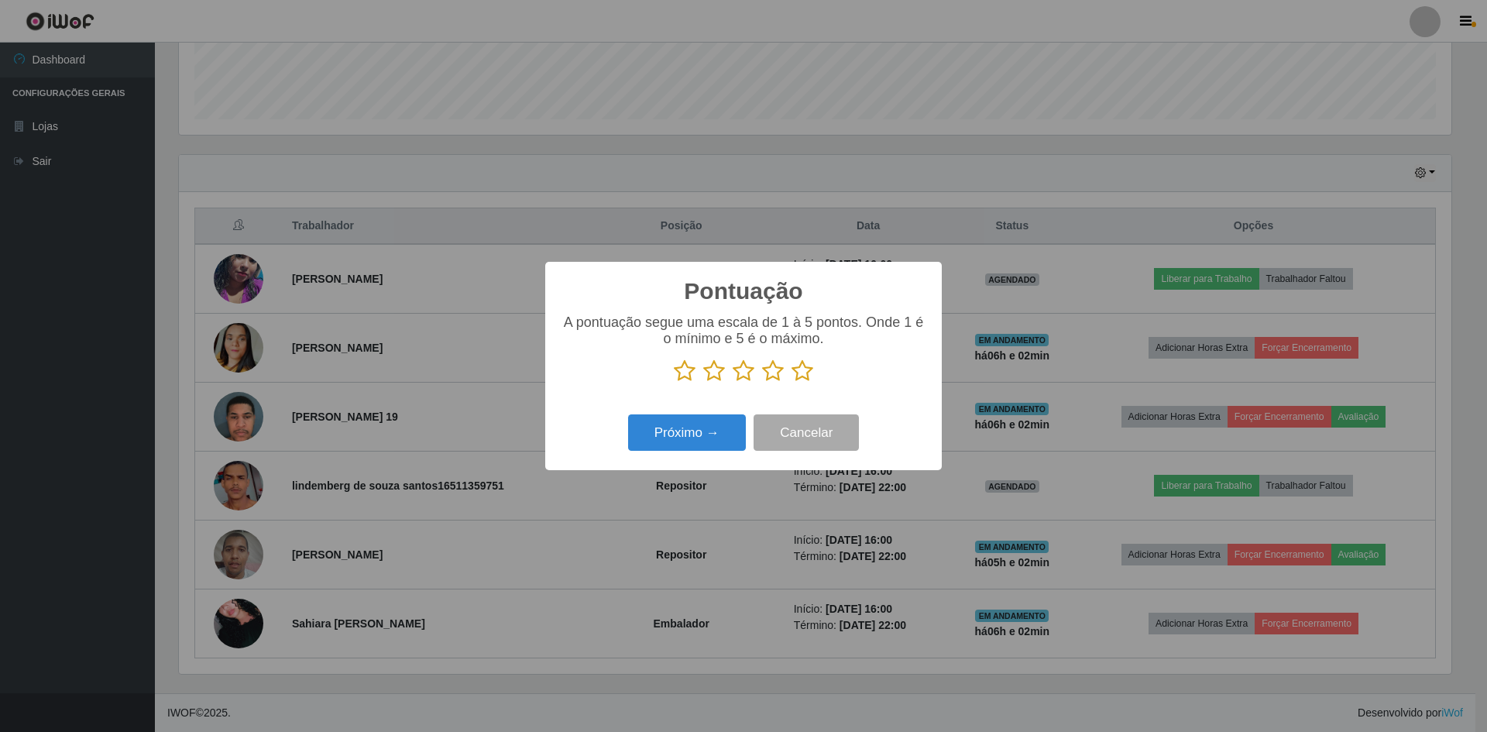
scroll to position [774026, 773075]
click at [801, 383] on icon at bounding box center [802, 370] width 22 height 23
click at [791, 383] on input "radio" at bounding box center [791, 383] width 0 height 0
click at [726, 434] on button "Próximo →" at bounding box center [687, 432] width 118 height 36
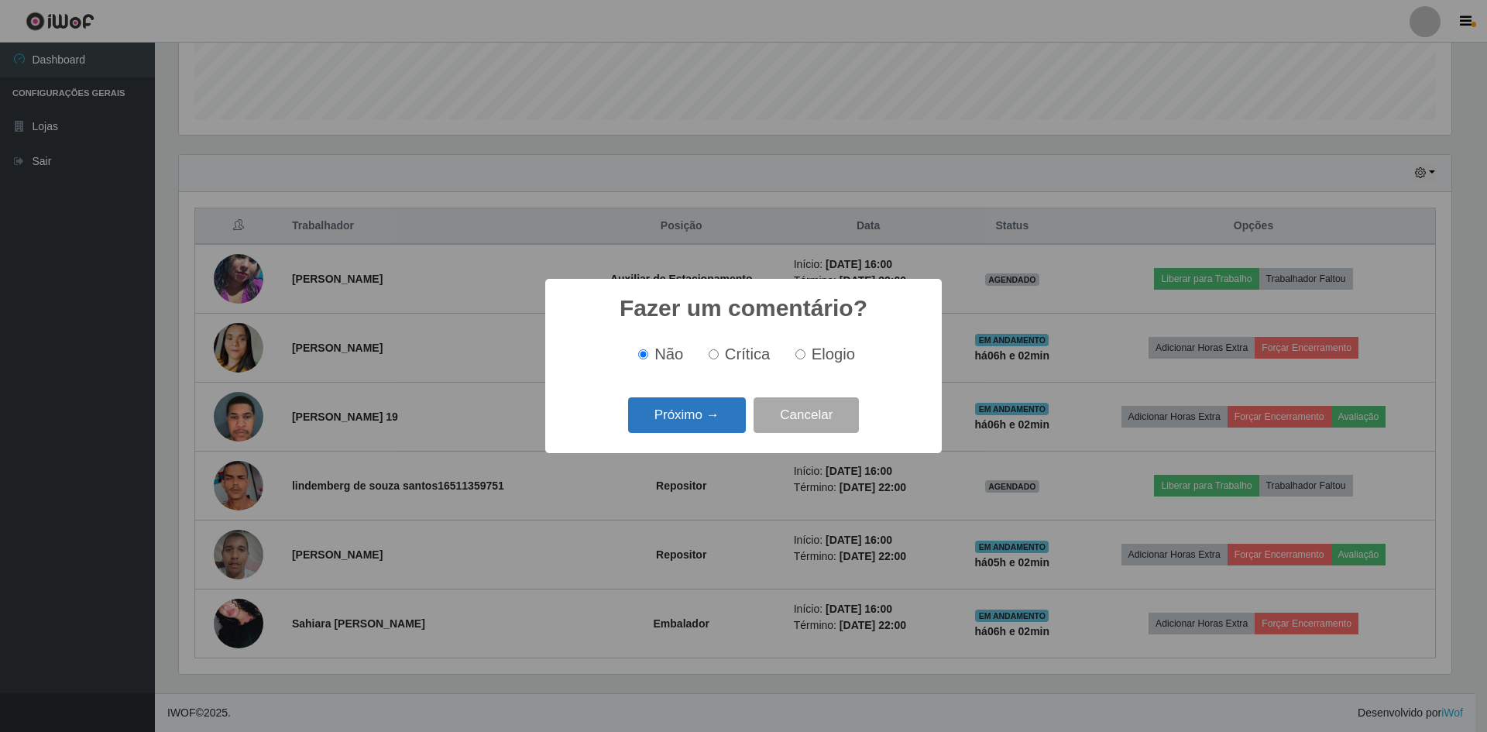
click at [715, 421] on button "Próximo →" at bounding box center [687, 415] width 118 height 36
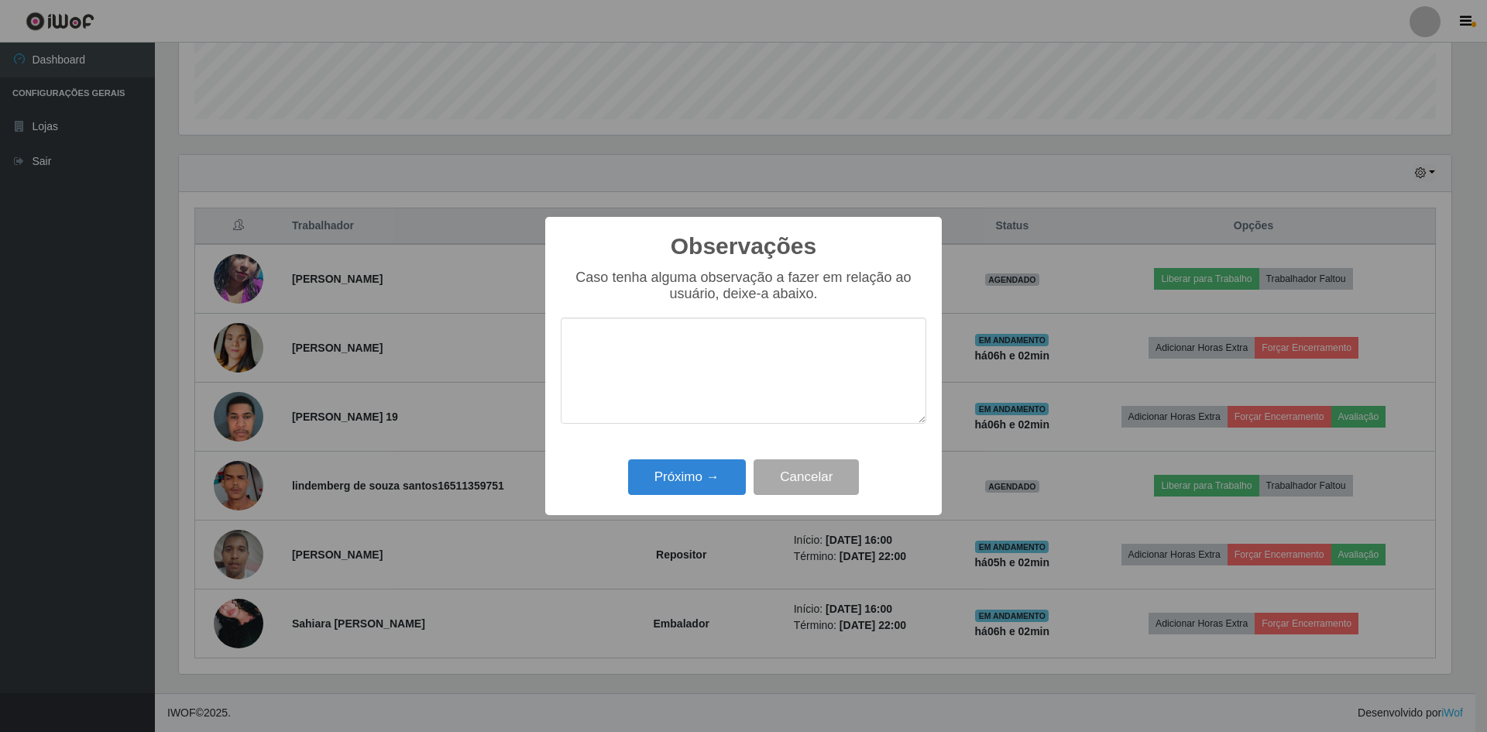
click at [744, 352] on textarea at bounding box center [743, 370] width 365 height 106
click at [825, 357] on textarea at bounding box center [743, 370] width 365 height 106
type textarea "PONTUAL E PROATIVO"
click at [719, 476] on button "Próximo →" at bounding box center [687, 477] width 118 height 36
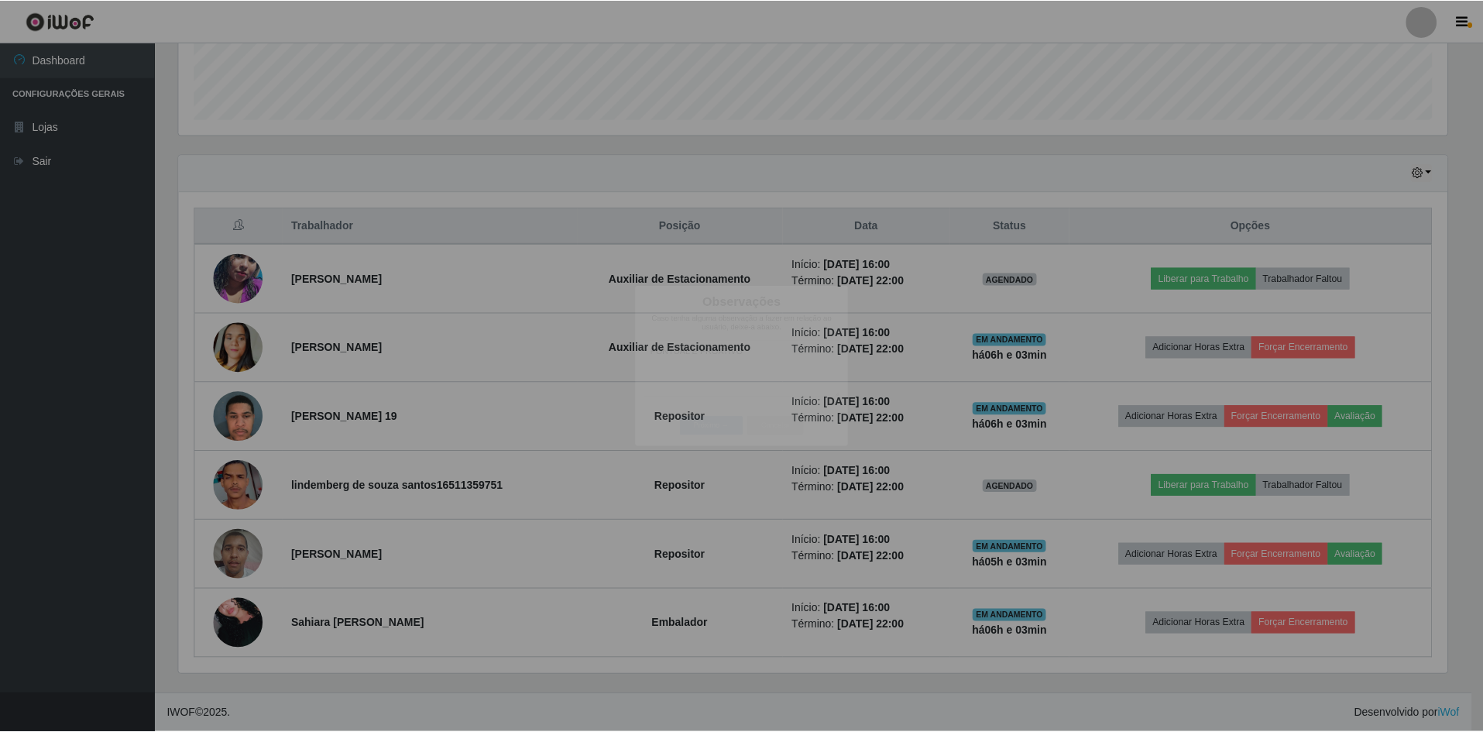
scroll to position [321, 1280]
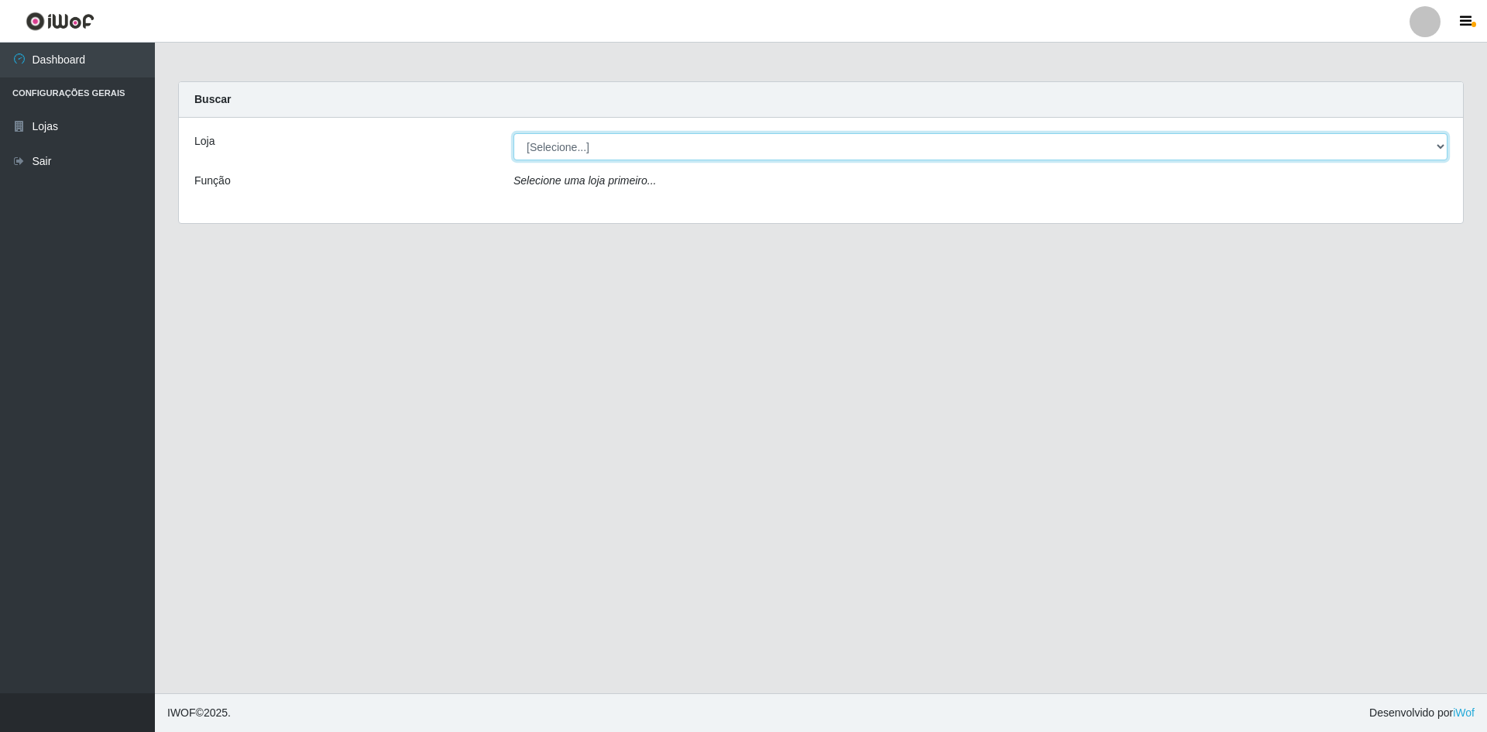
click at [1439, 142] on select "[Selecione...] [GEOGRAPHIC_DATA] - [GEOGRAPHIC_DATA]" at bounding box center [980, 146] width 934 height 27
select select "528"
click at [513, 133] on select "[Selecione...] [GEOGRAPHIC_DATA] - [GEOGRAPHIC_DATA]" at bounding box center [980, 146] width 934 height 27
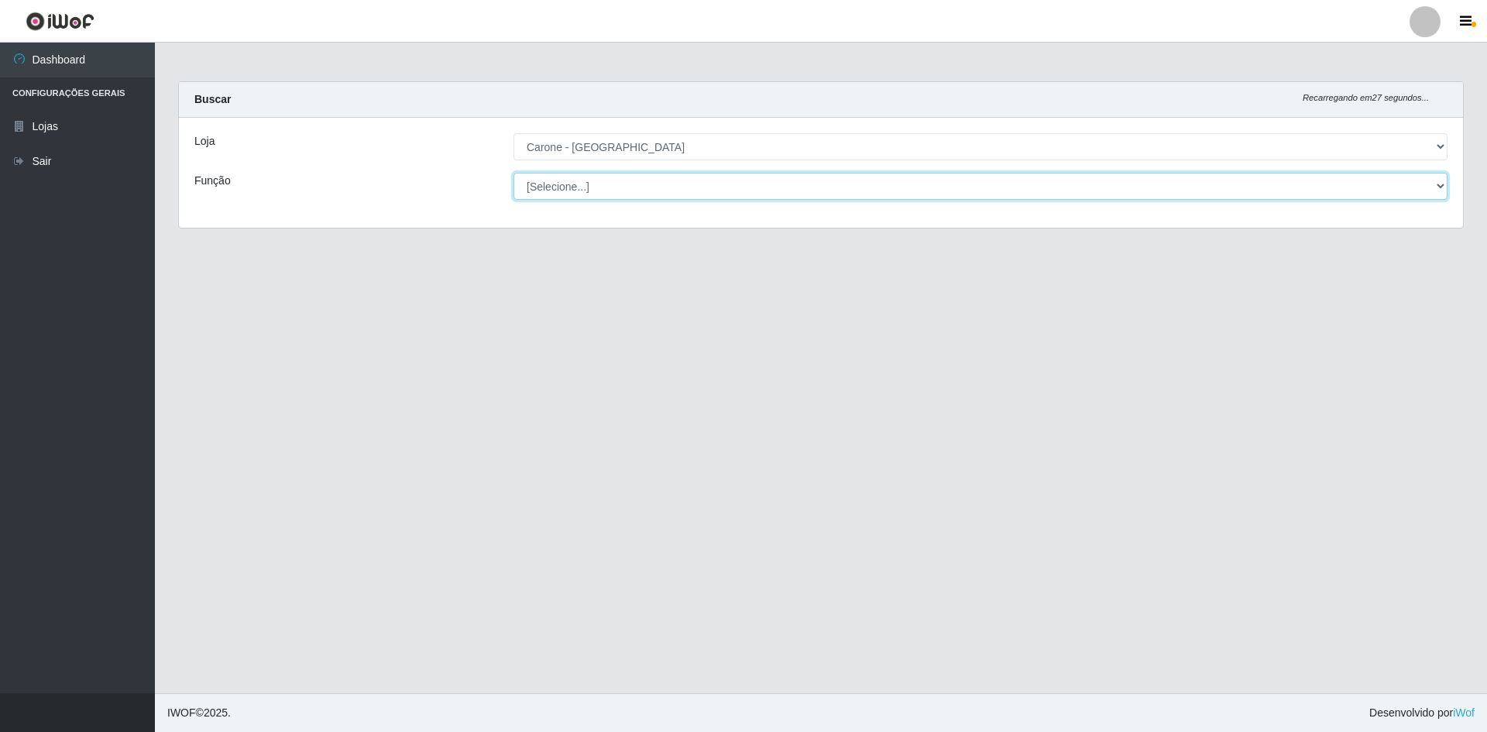
click at [1440, 186] on select "[Selecione...] Auxiliar de Depósito Auxiliar de Depósito + Auxiliar de Depósito…" at bounding box center [980, 186] width 934 height 27
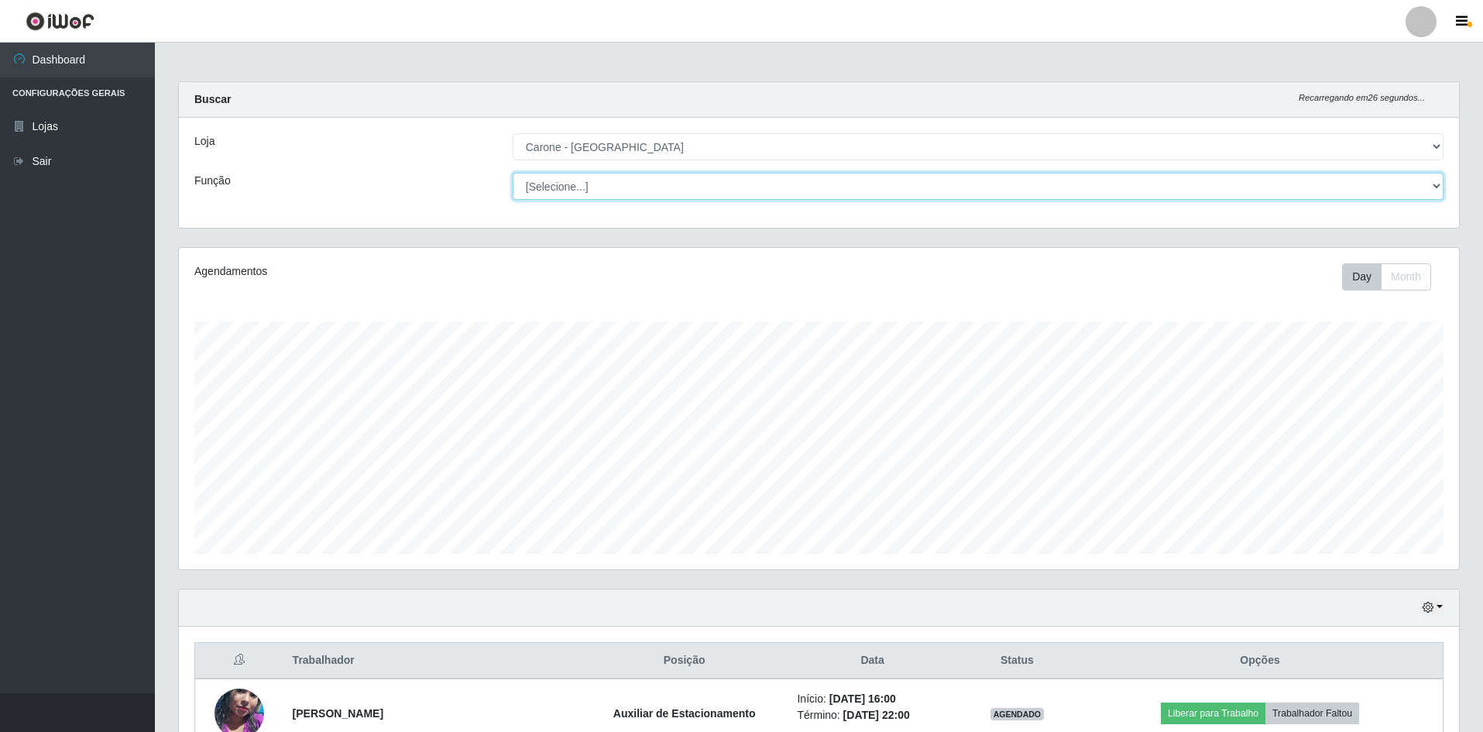
scroll to position [321, 1280]
select select "24"
click at [513, 173] on select "[Selecione...] Auxiliar de Depósito Auxiliar de Depósito + Auxiliar de Depósito…" at bounding box center [978, 186] width 931 height 27
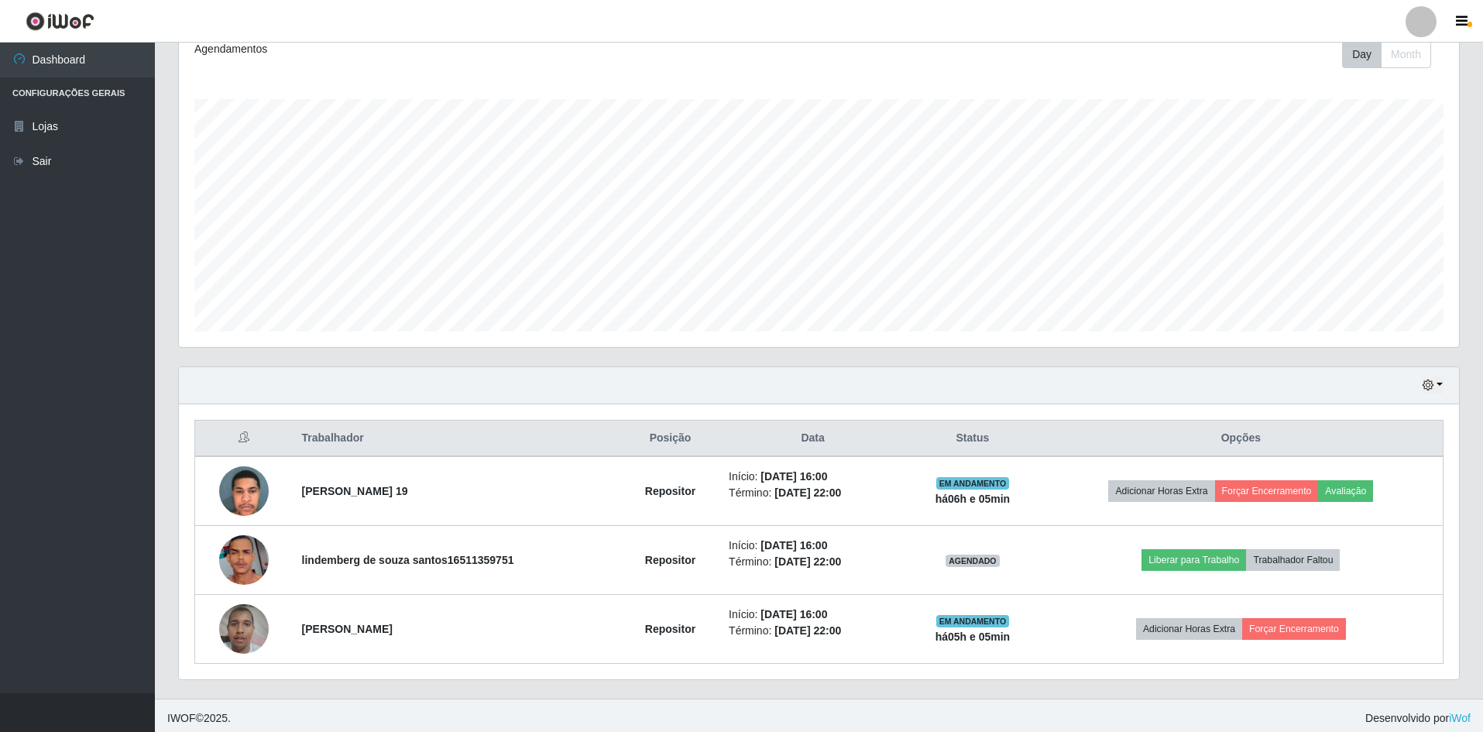
scroll to position [228, 0]
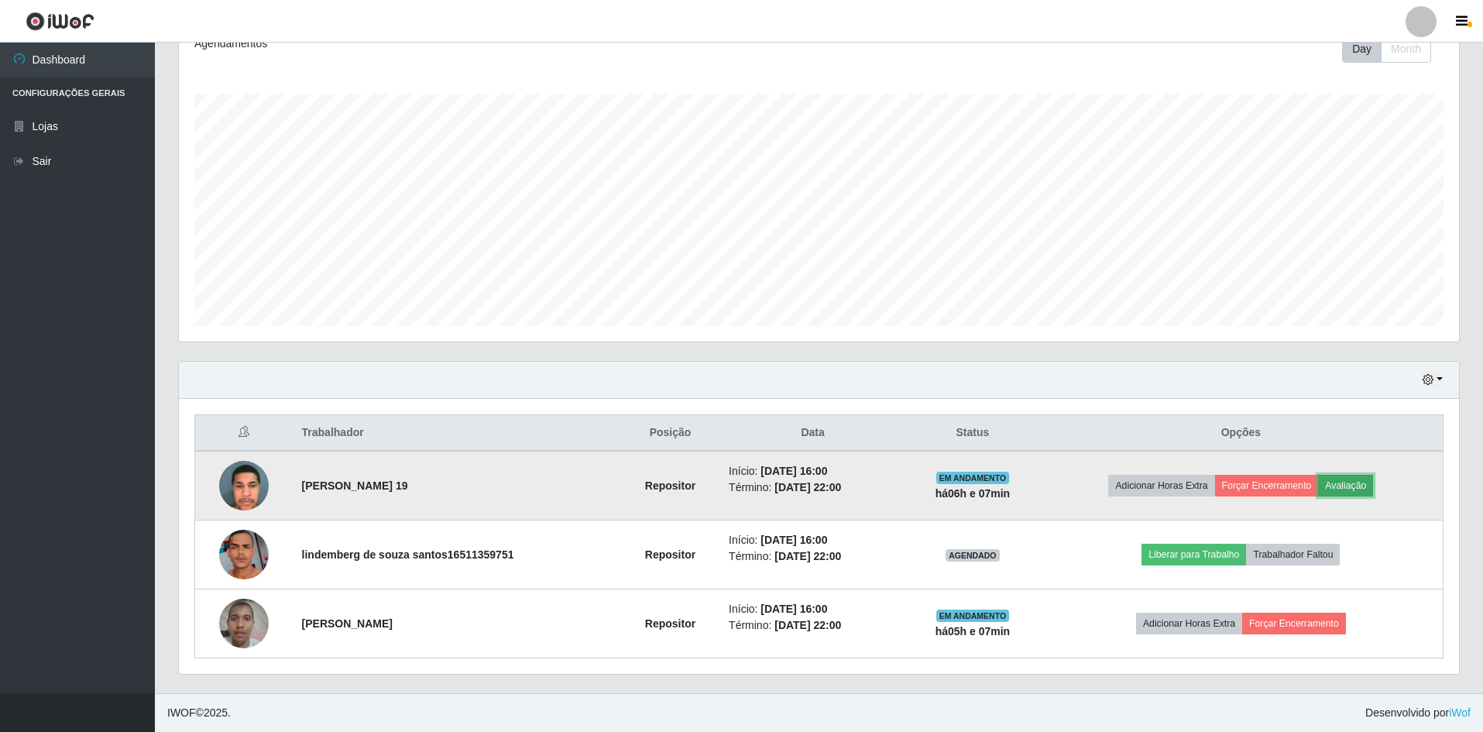
click at [1356, 478] on button "Avaliação" at bounding box center [1345, 486] width 55 height 22
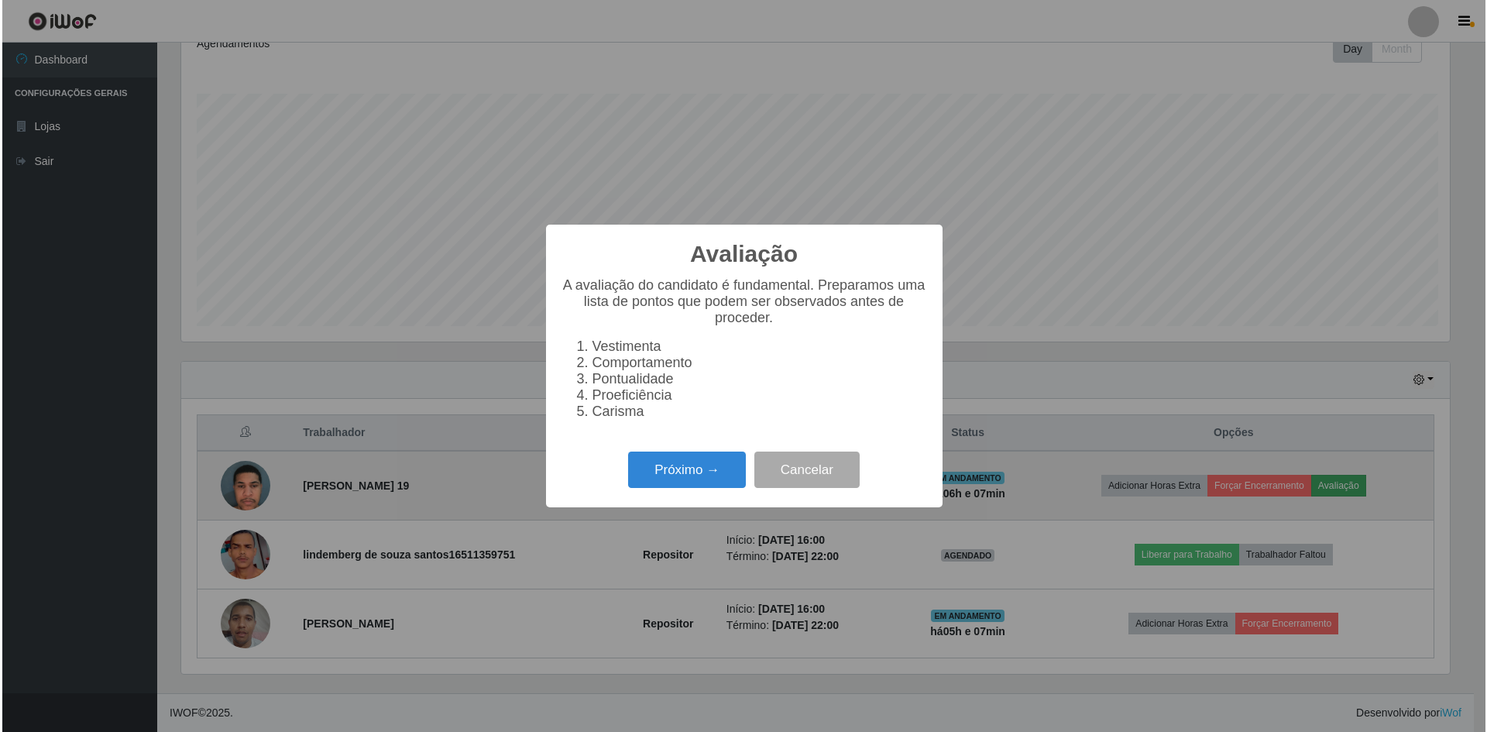
scroll to position [321, 1272]
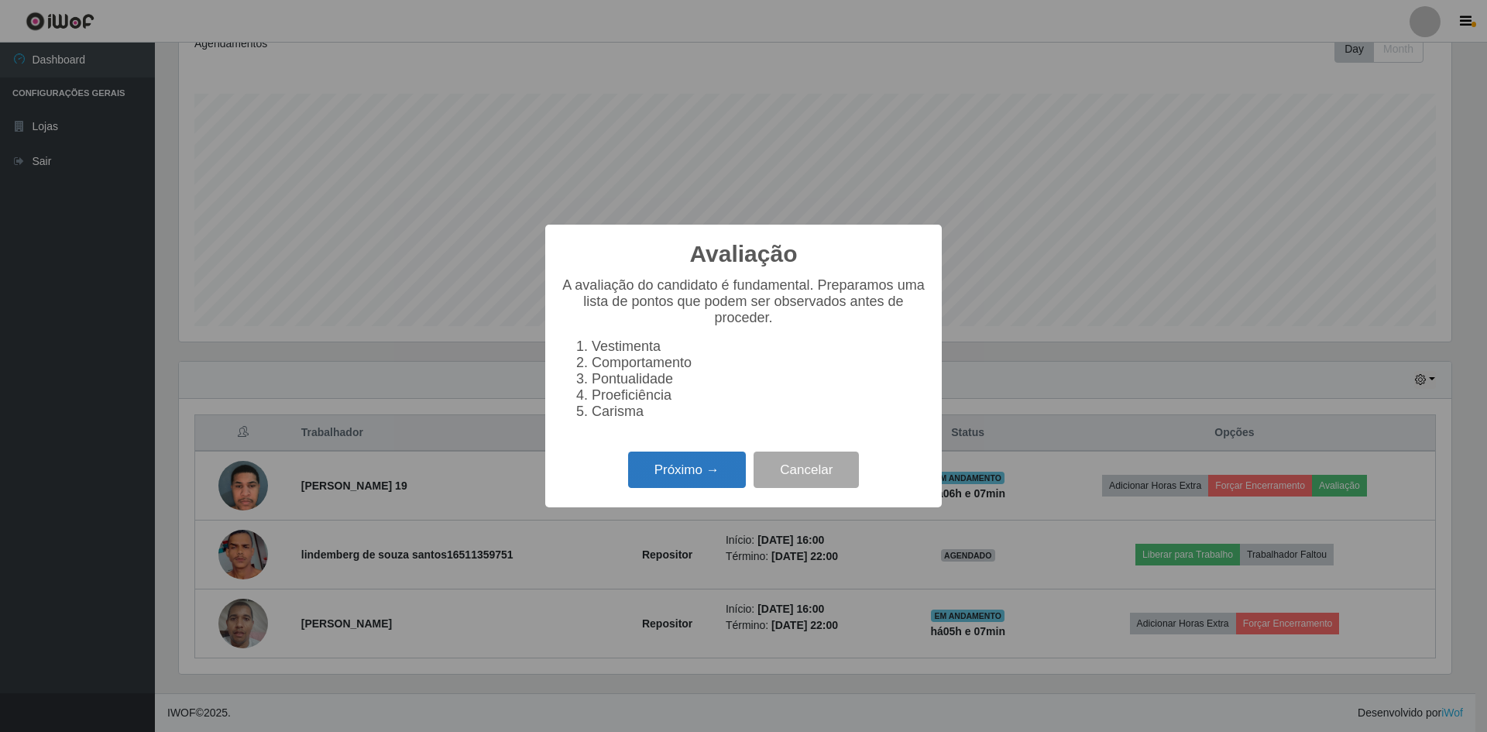
click at [681, 487] on button "Próximo →" at bounding box center [687, 469] width 118 height 36
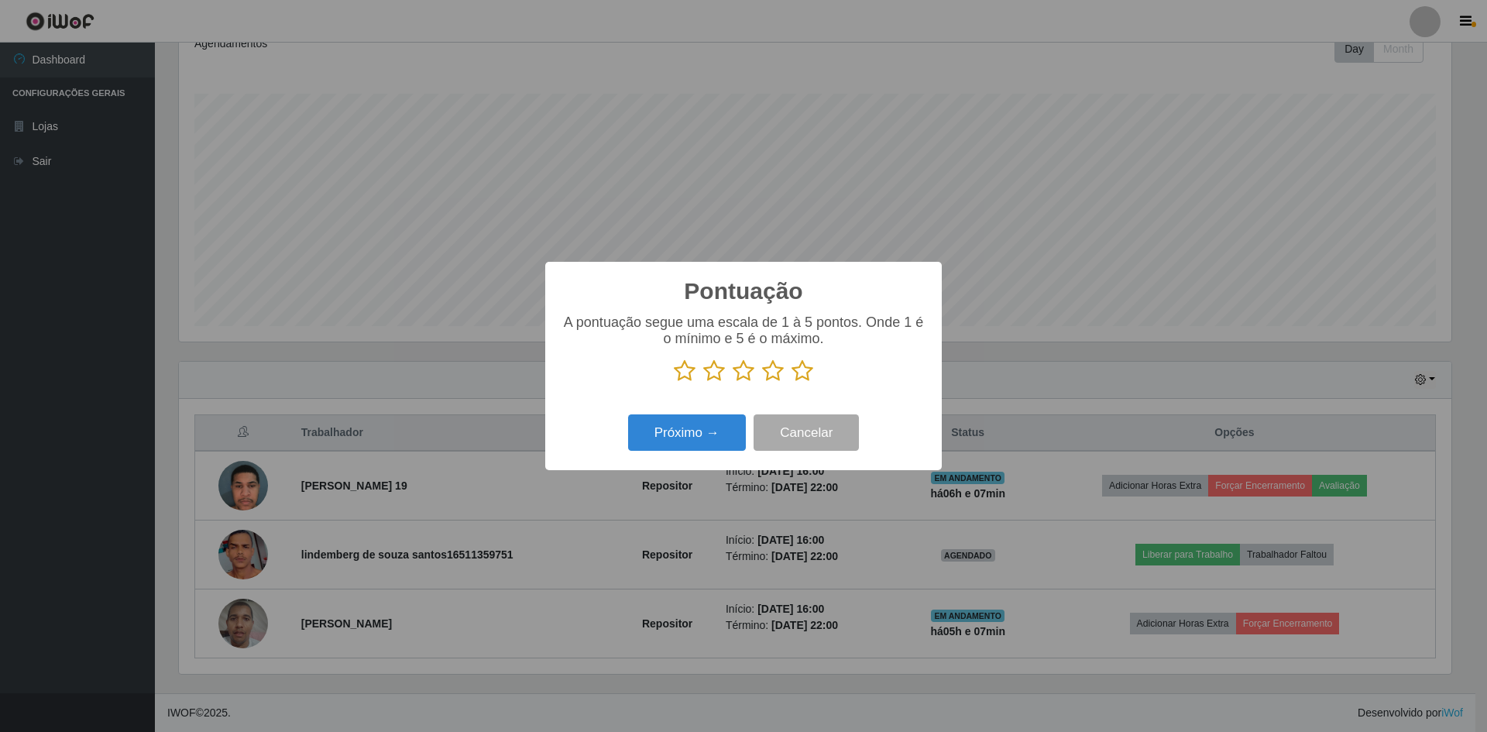
click at [812, 369] on icon at bounding box center [802, 370] width 22 height 23
click at [791, 383] on input "radio" at bounding box center [791, 383] width 0 height 0
click at [664, 431] on button "Próximo →" at bounding box center [687, 432] width 118 height 36
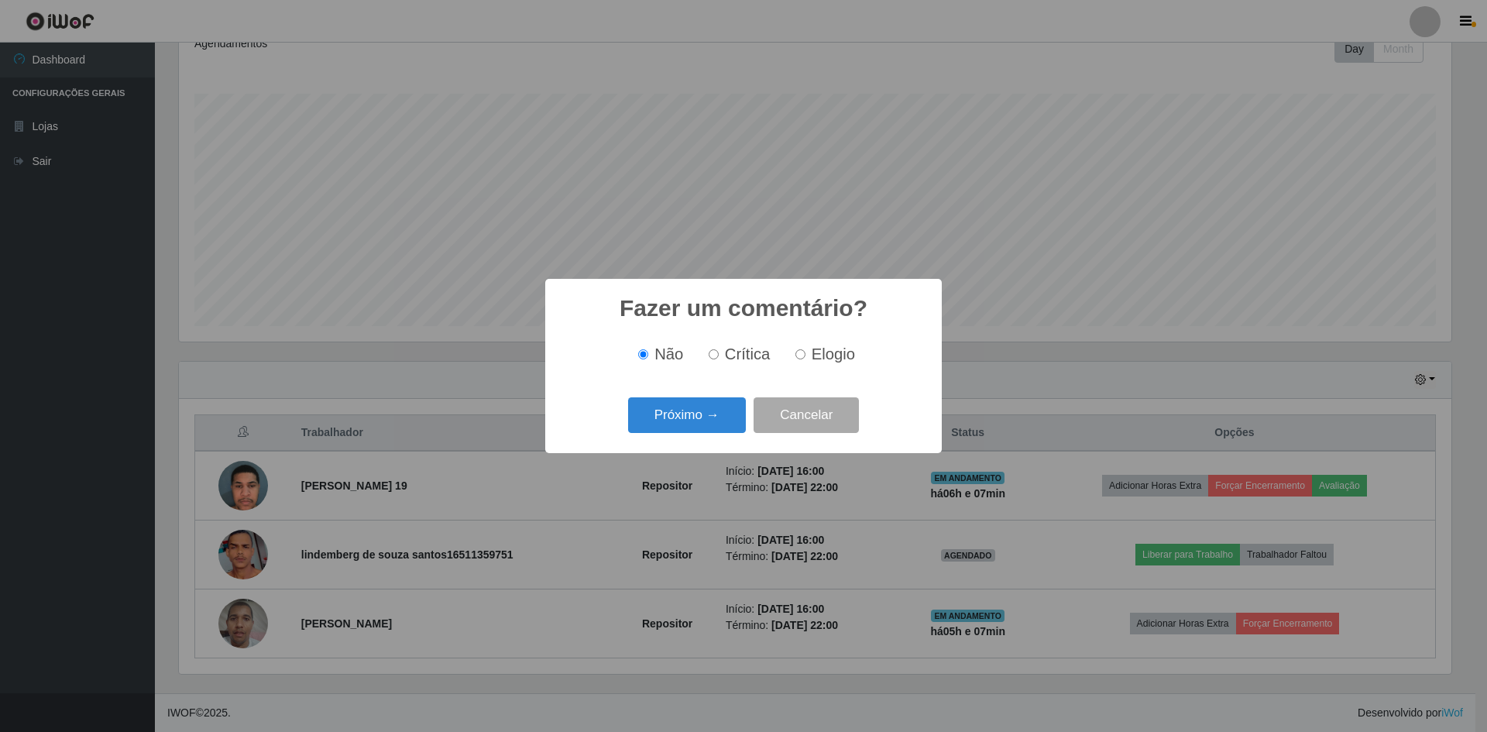
click at [801, 350] on label "Elogio" at bounding box center [822, 354] width 66 height 18
click at [801, 350] on input "Elogio" at bounding box center [800, 354] width 10 height 10
radio input "true"
click at [683, 417] on button "Próximo →" at bounding box center [687, 415] width 118 height 36
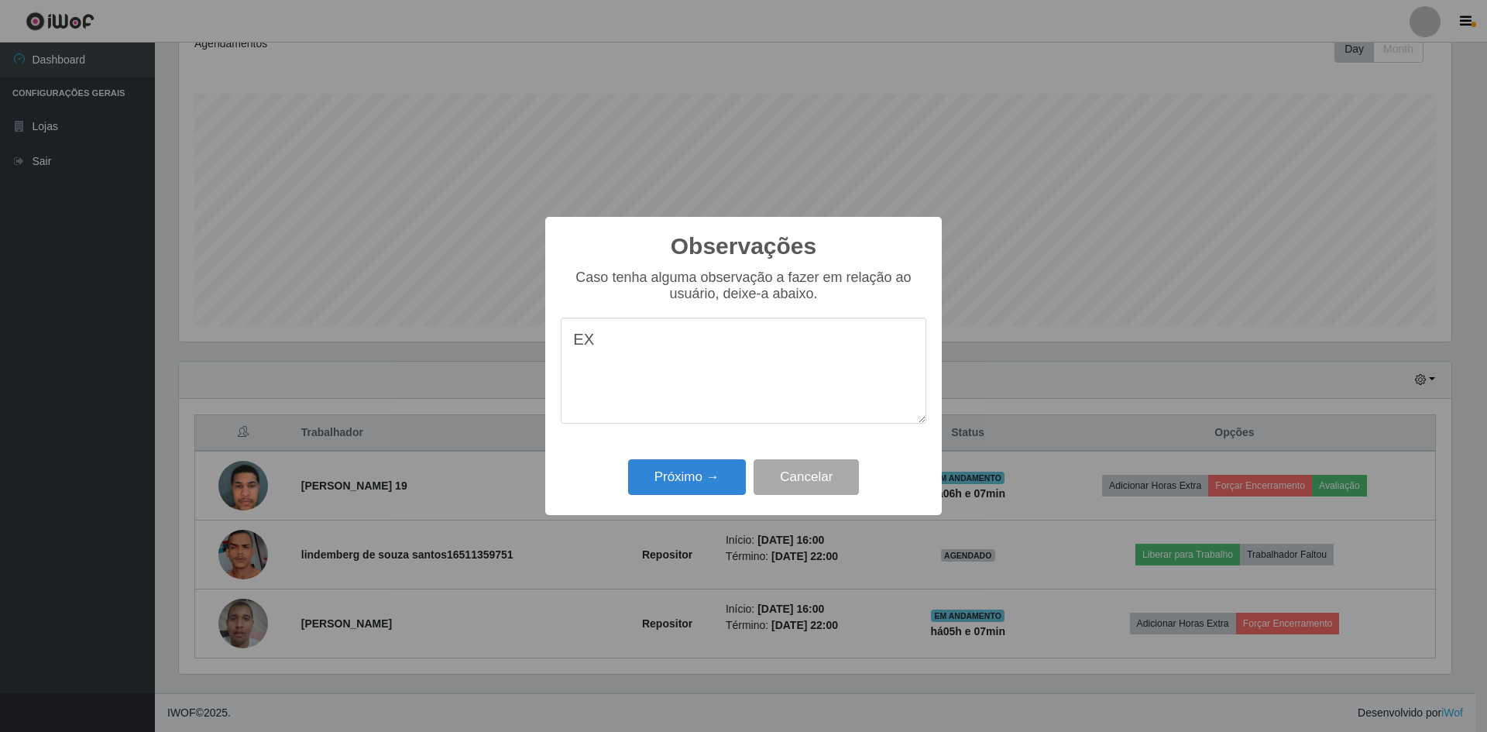
type textarea "E"
type textarea "excelente trabalho"
click at [690, 473] on button "Próximo →" at bounding box center [687, 477] width 118 height 36
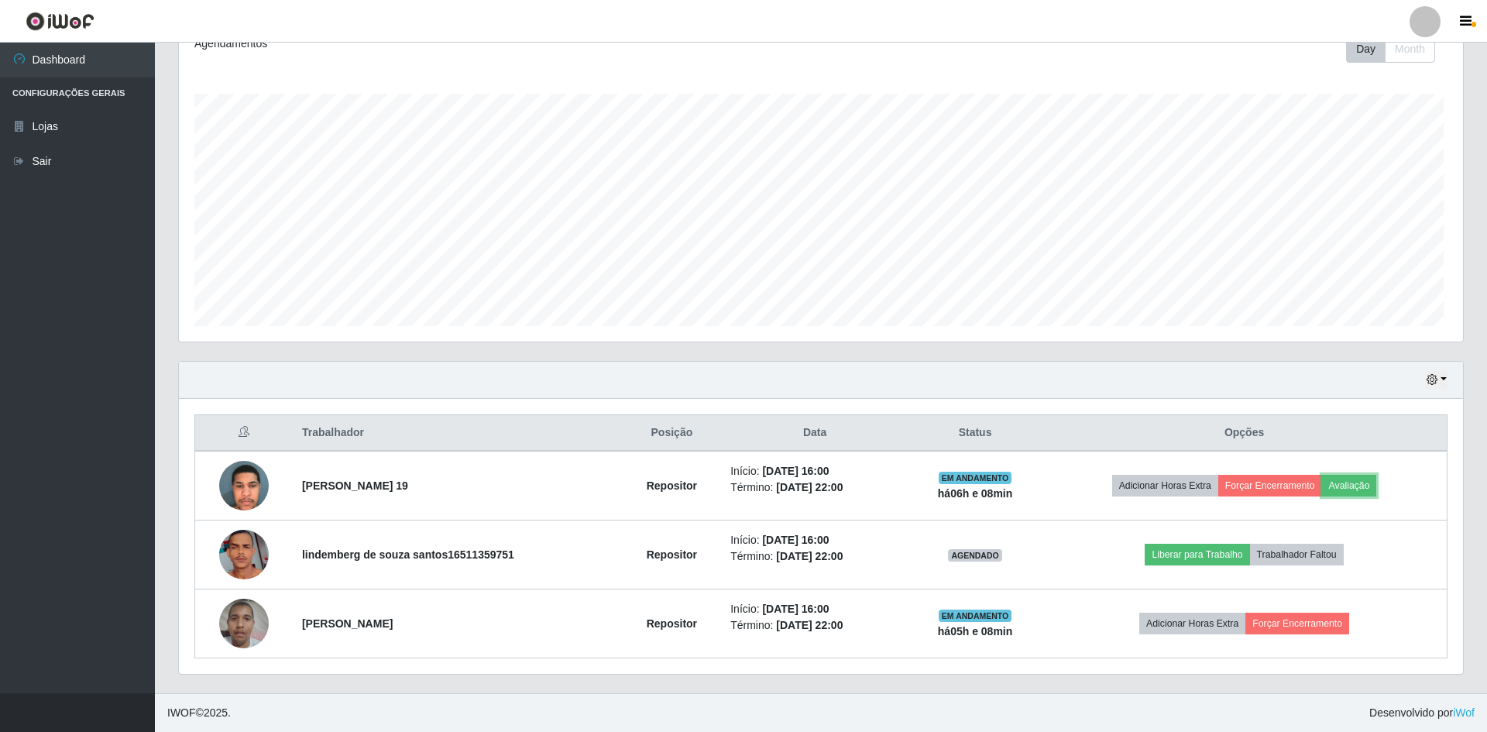
scroll to position [321, 1280]
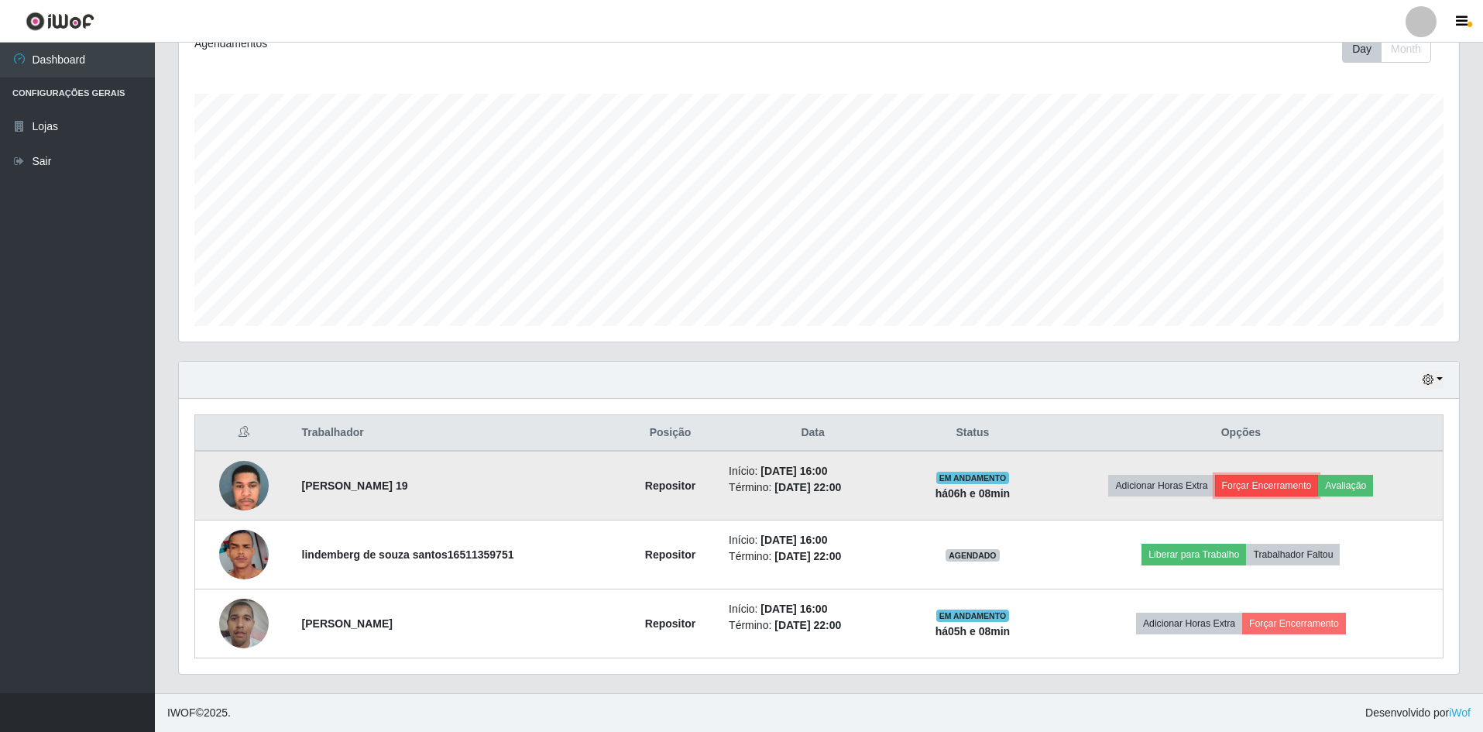
click at [1285, 485] on button "Forçar Encerramento" at bounding box center [1267, 486] width 104 height 22
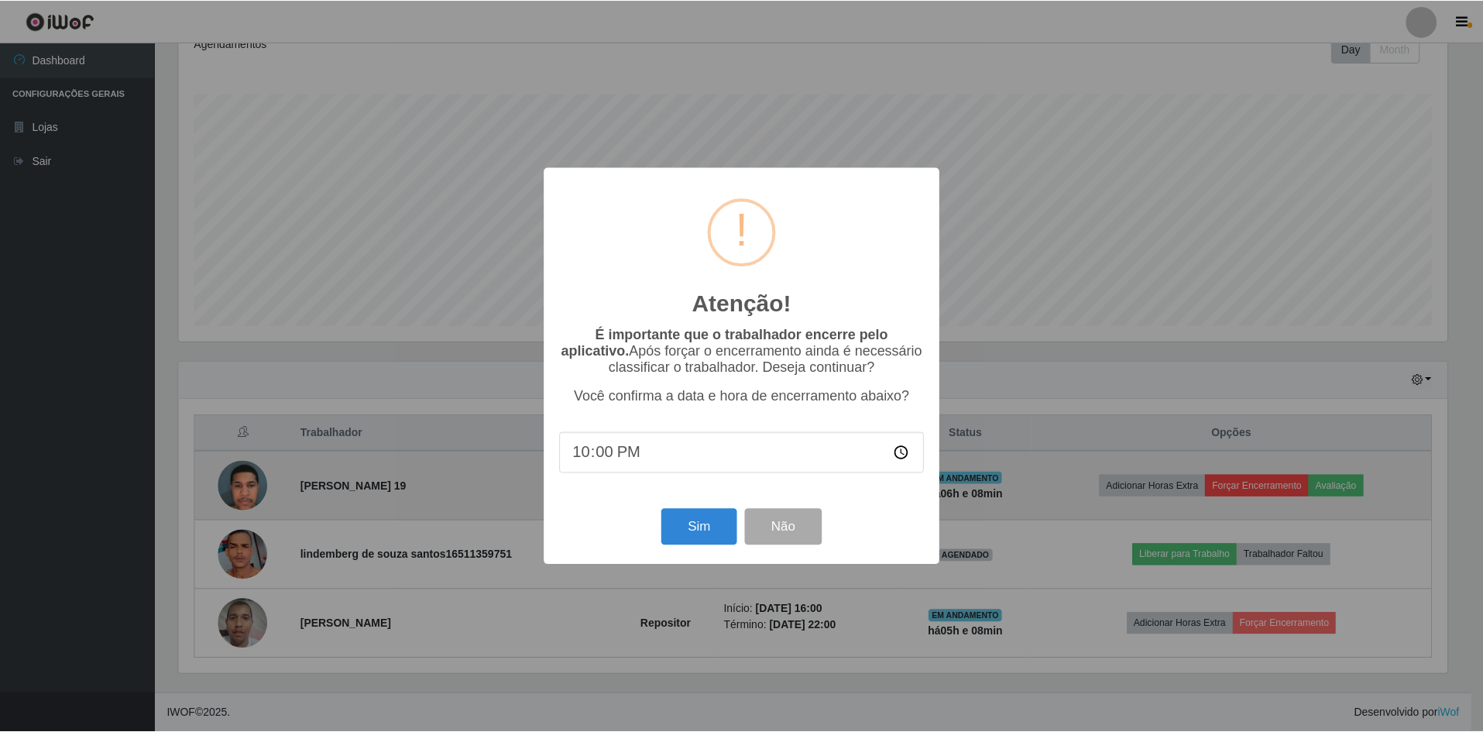
scroll to position [321, 1272]
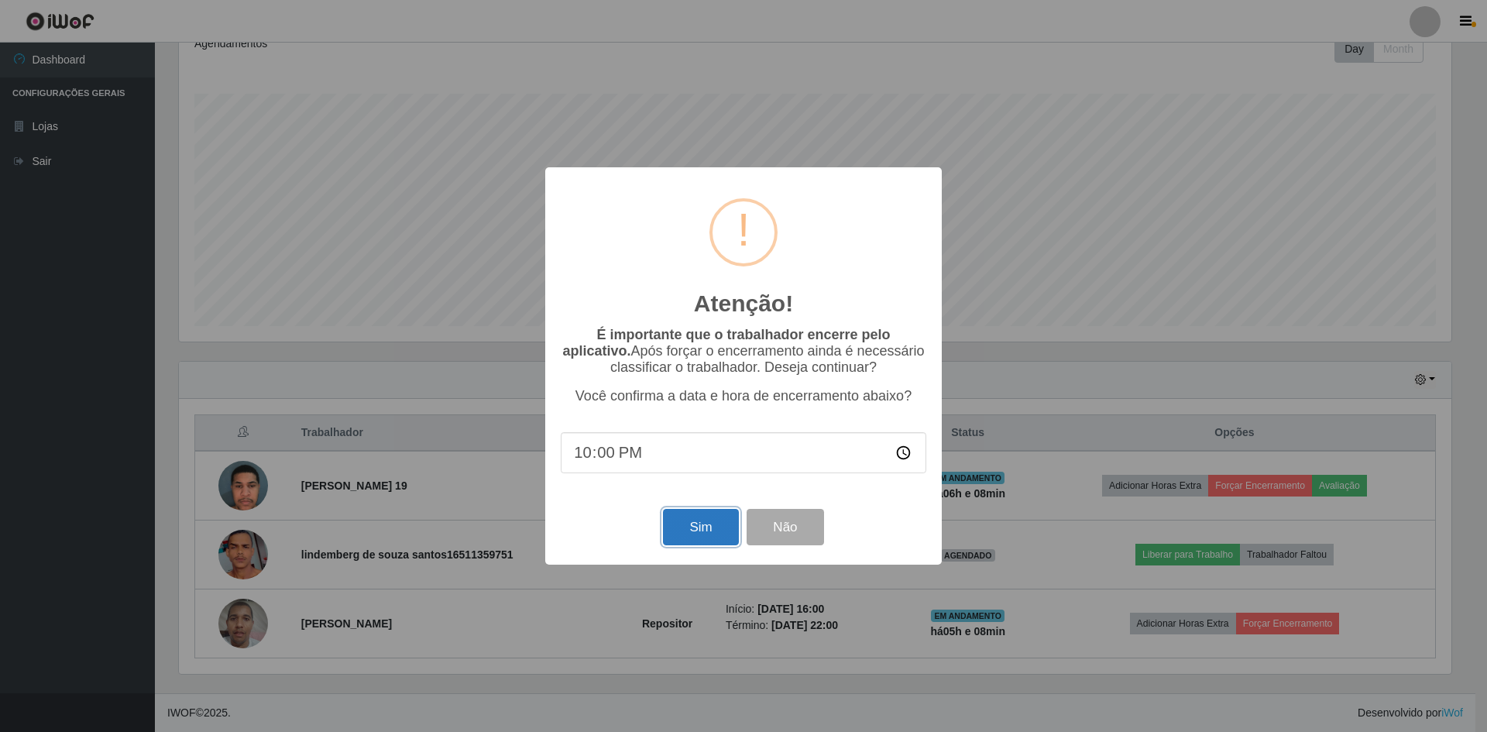
click at [696, 527] on button "Sim" at bounding box center [700, 527] width 75 height 36
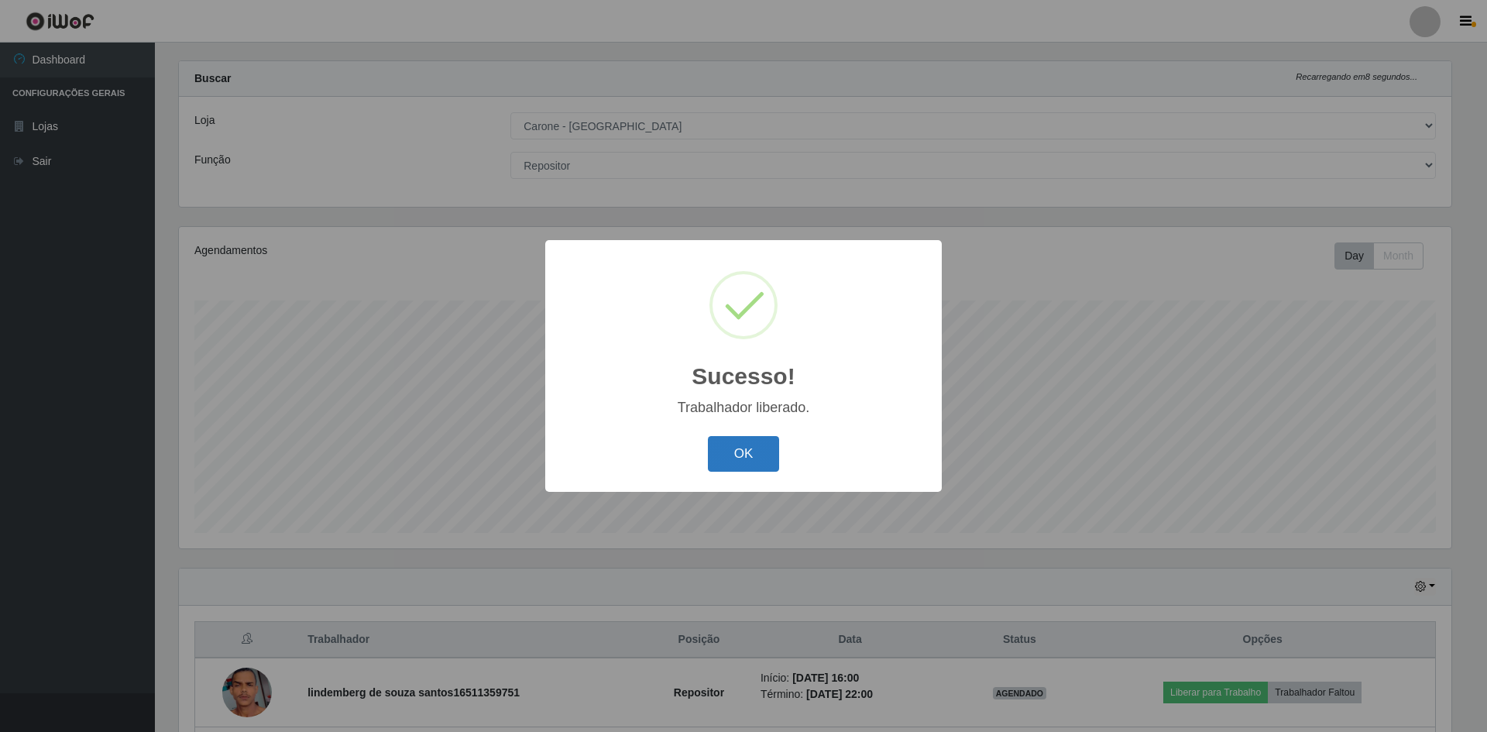
click at [757, 451] on button "OK" at bounding box center [744, 454] width 72 height 36
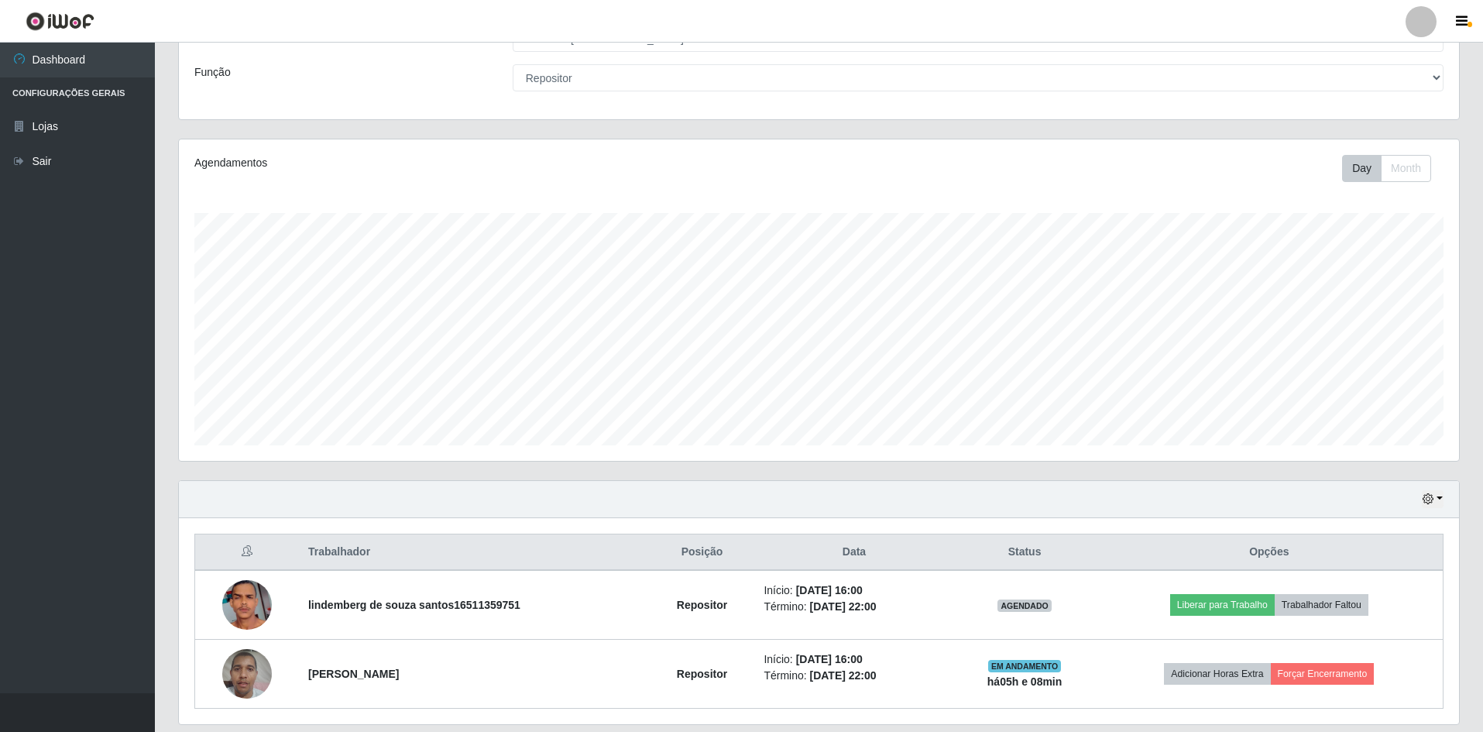
scroll to position [81, 0]
